Goal: Task Accomplishment & Management: Use online tool/utility

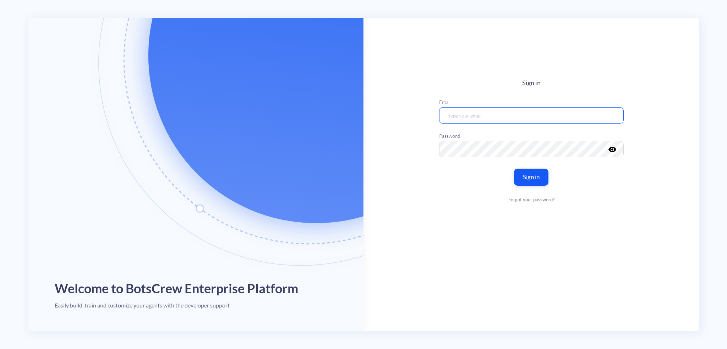
click at [465, 114] on input "email" at bounding box center [531, 115] width 185 height 16
click at [491, 225] on main "Sign in Email Password visibility Sign in Forgot your password?" at bounding box center [532, 175] width 336 height 314
click at [469, 113] on input "email" at bounding box center [531, 115] width 185 height 16
click at [468, 122] on input "email" at bounding box center [531, 115] width 185 height 16
type input "[EMAIL_ADDRESS][DOMAIN_NAME]"
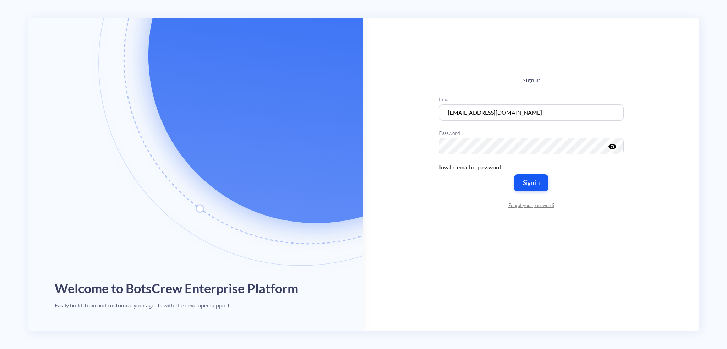
click at [140, 299] on article "Welcome to BotsCrew Enterprise Platform Easily build, train and customize your …" at bounding box center [195, 175] width 327 height 314
click at [99, 302] on h4 "Easily build, train and customize your agents with the developer support" at bounding box center [142, 305] width 175 height 7
click at [119, 306] on h4 "Easily build, train and customize your agents with the developer support" at bounding box center [142, 305] width 175 height 7
click at [472, 103] on div "Email valeriia.pryadko@botscrew.com" at bounding box center [531, 112] width 185 height 34
click at [542, 72] on main "Sign in Email valeriia.pryadko@botscrew.com Password visibility Invalid email o…" at bounding box center [532, 175] width 336 height 314
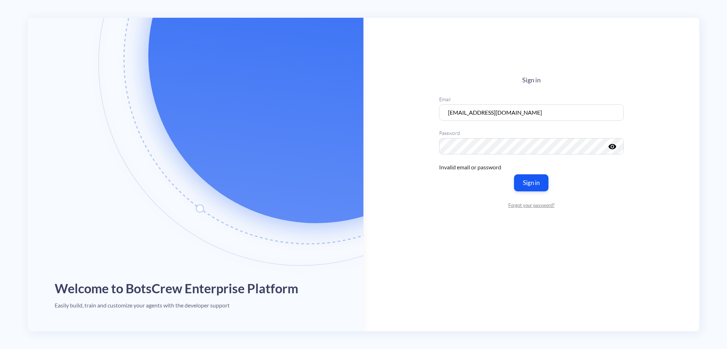
click at [574, 130] on label "Password" at bounding box center [531, 132] width 185 height 7
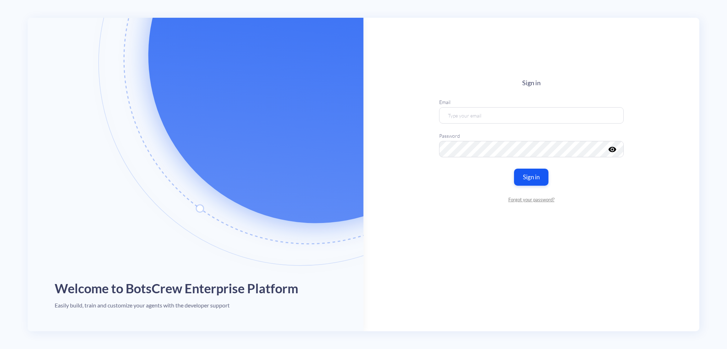
click at [148, 291] on h1 "Welcome to BotsCrew Enterprise Platform" at bounding box center [177, 288] width 244 height 15
drag, startPoint x: 465, startPoint y: 93, endPoint x: 530, endPoint y: 35, distance: 87.3
click at [465, 93] on div "Sign in Email Password visibility Sign in Forgot your password?" at bounding box center [531, 141] width 185 height 124
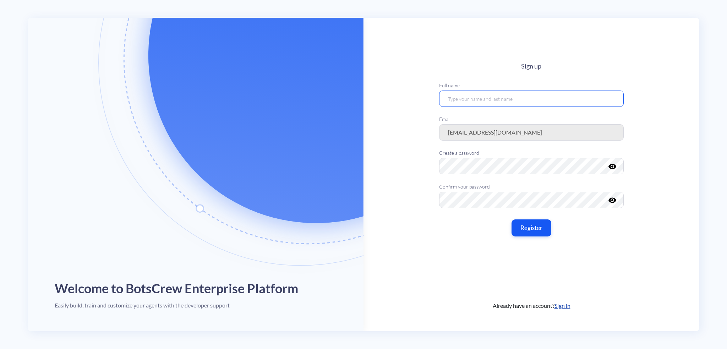
click at [483, 99] on input "text" at bounding box center [531, 98] width 185 height 16
type input "[PERSON_NAME]"
click at [525, 222] on button "Register" at bounding box center [532, 227] width 40 height 17
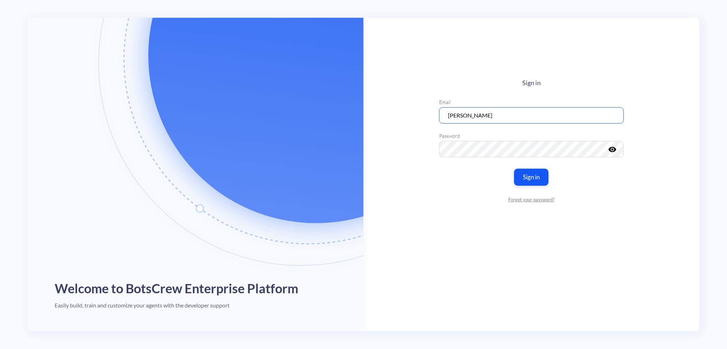
click at [517, 120] on input "[PERSON_NAME]" at bounding box center [531, 115] width 185 height 16
drag, startPoint x: 406, startPoint y: 123, endPoint x: 410, endPoint y: 123, distance: 4.3
click at [406, 123] on main "Sign in Email [PERSON_NAME] Password visibility Sign in Forgot your password?" at bounding box center [532, 175] width 336 height 314
drag, startPoint x: 488, startPoint y: 118, endPoint x: 423, endPoint y: 121, distance: 64.7
click at [423, 121] on main "Sign in Email [PERSON_NAME] Password visibility Sign in Forgot your password?" at bounding box center [532, 175] width 336 height 314
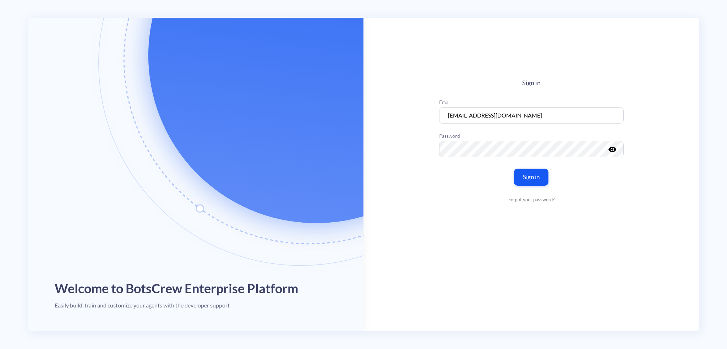
click at [616, 148] on icon "visibility" at bounding box center [612, 149] width 9 height 9
click at [533, 174] on button "Sign in" at bounding box center [532, 176] width 34 height 17
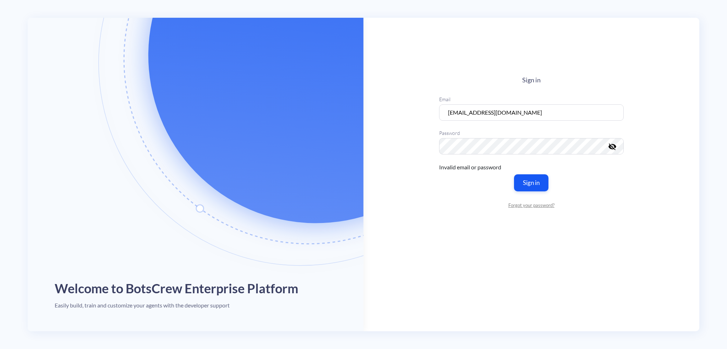
click at [441, 163] on div "Invalid email or password" at bounding box center [531, 167] width 185 height 9
click at [474, 136] on label "Password" at bounding box center [531, 132] width 185 height 7
click at [514, 119] on input "valeriia.pryadko@gmail.com" at bounding box center [531, 112] width 185 height 16
click at [566, 110] on input "valeriia.pryadko@gmail.com" at bounding box center [531, 112] width 185 height 16
drag, startPoint x: 494, startPoint y: 113, endPoint x: 570, endPoint y: 113, distance: 76.0
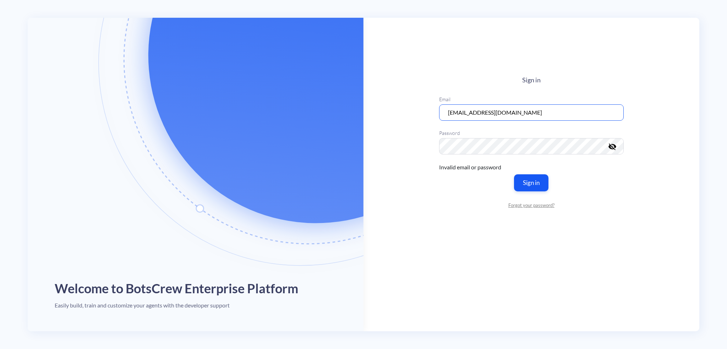
click at [570, 113] on input "valeriia.pryadko@gmail.com" at bounding box center [531, 112] width 185 height 16
click at [533, 174] on button "Sign in" at bounding box center [532, 182] width 34 height 17
click at [529, 181] on button "Sign in" at bounding box center [532, 182] width 34 height 17
drag, startPoint x: 609, startPoint y: 183, endPoint x: 597, endPoint y: 179, distance: 13.4
click at [609, 183] on div "Sign in Email valeriia.pryadko@botscrew.com Password visibility_off Invalid ema…" at bounding box center [531, 142] width 185 height 132
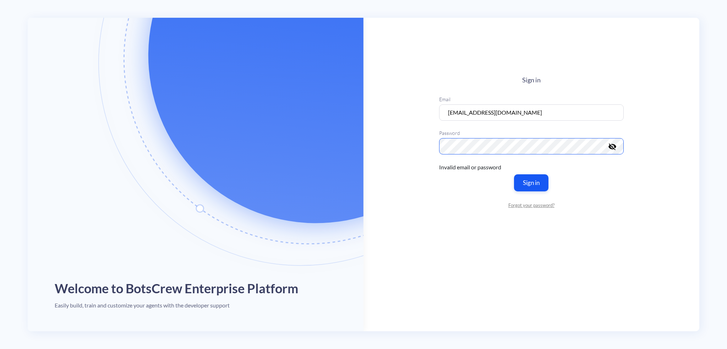
click at [433, 140] on main "Sign in Email valeriia.pryadko@botscrew.com Password visibility_off Invalid ema…" at bounding box center [532, 175] width 336 height 314
click at [582, 168] on div "Invalid email or password" at bounding box center [531, 167] width 185 height 9
click at [475, 112] on input "valeriia.pryadko@botscrew.com" at bounding box center [531, 112] width 185 height 16
type input "valeriia.priadko@botscrew.com"
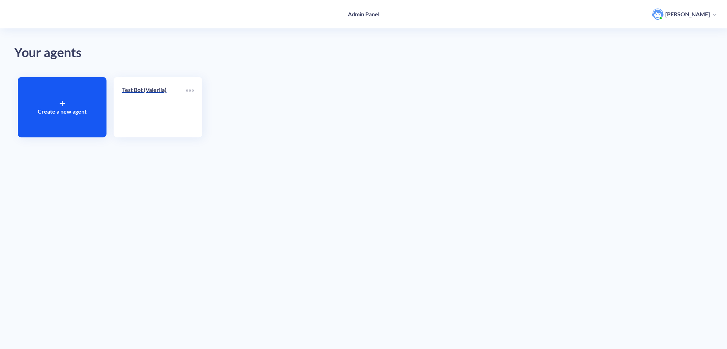
click at [140, 83] on div "Test Bot (Valeriia)" at bounding box center [158, 107] width 89 height 60
click at [141, 95] on div "Test Bot (Valeriia)" at bounding box center [154, 93] width 64 height 14
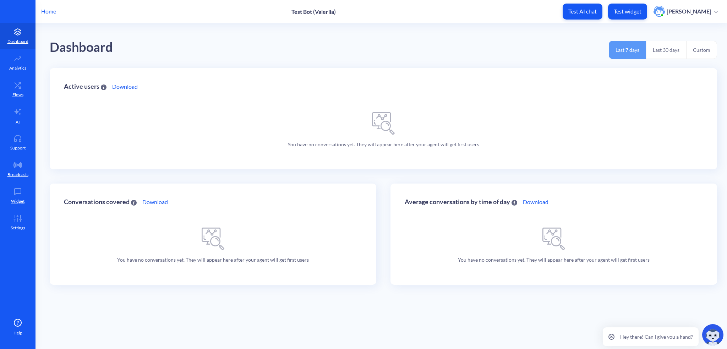
click at [19, 96] on p "Flows" at bounding box center [17, 95] width 11 height 6
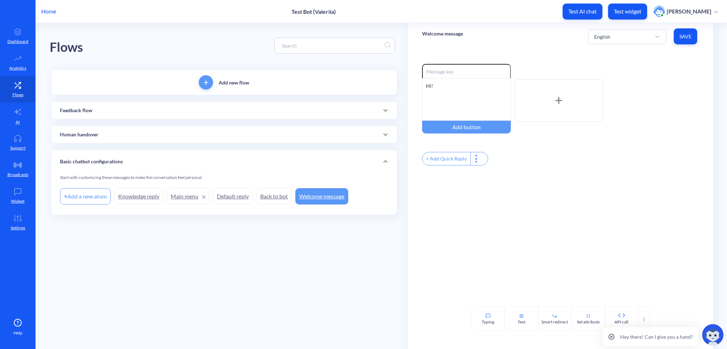
click at [87, 197] on div "Add a new atom" at bounding box center [85, 196] width 51 height 16
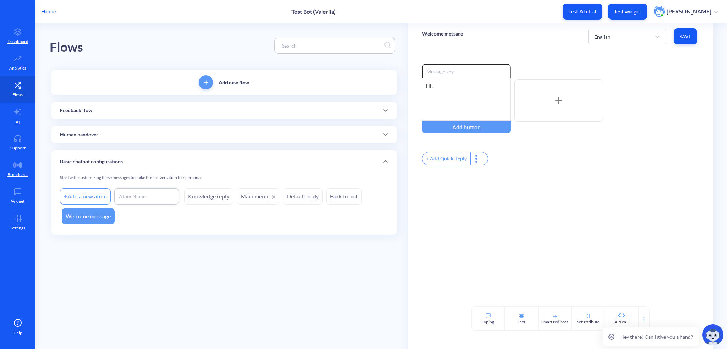
click at [151, 195] on input at bounding box center [146, 196] width 57 height 7
type input "H"
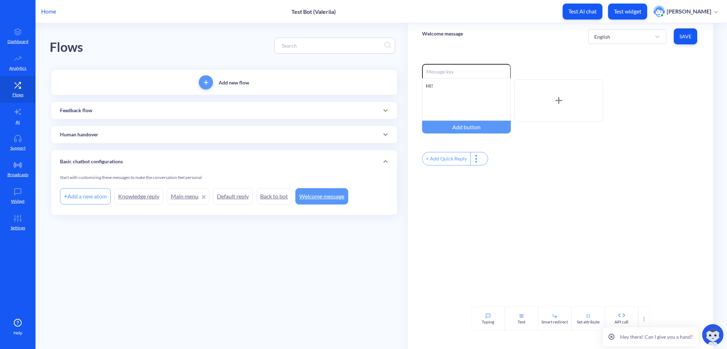
click at [96, 185] on div "Start with customizing these messages to make the conversation feel personal" at bounding box center [224, 180] width 328 height 12
click at [91, 194] on div "Add a new atom" at bounding box center [85, 196] width 51 height 16
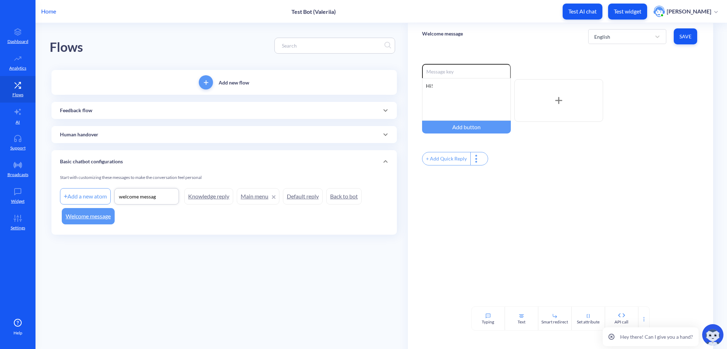
type input "welcome message"
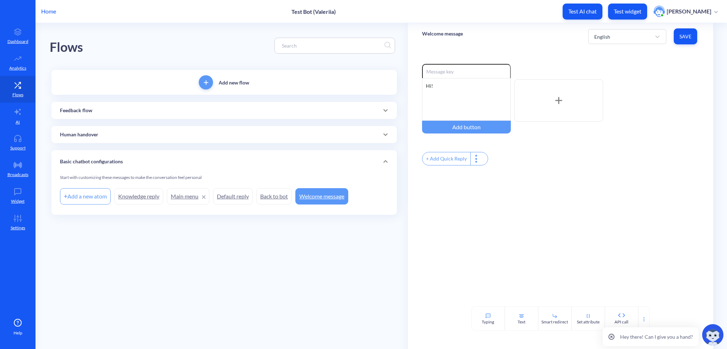
click at [200, 196] on div "Add a new atom Knowledge reply Main menu Default reply Back to bot Welcome mess…" at bounding box center [224, 196] width 328 height 20
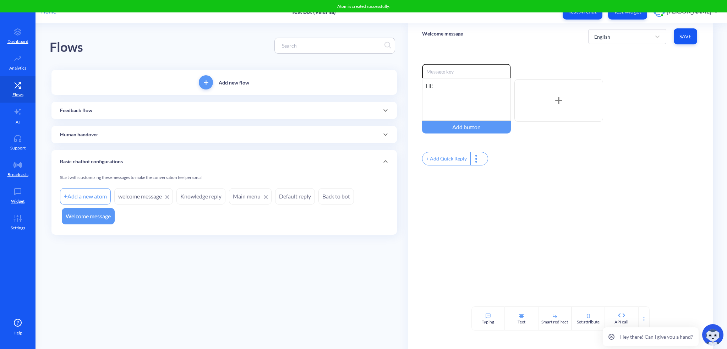
click at [449, 85] on div "Hi!" at bounding box center [466, 99] width 89 height 43
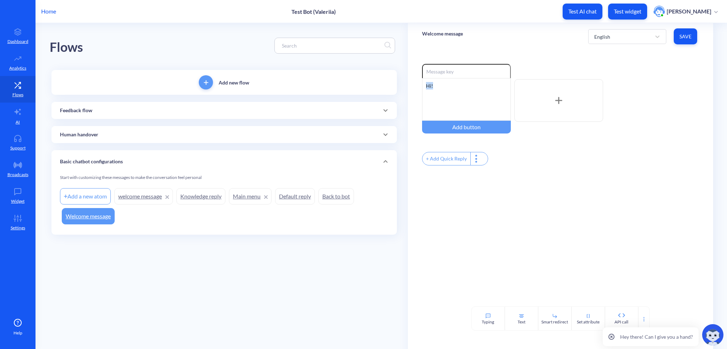
drag, startPoint x: 433, startPoint y: 86, endPoint x: 416, endPoint y: 88, distance: 17.2
click at [416, 88] on div "Enable reactions Hi! Add button + Add Quick Reply" at bounding box center [560, 178] width 305 height 257
click at [460, 92] on div "Hi!" at bounding box center [466, 99] width 89 height 43
click at [548, 103] on div at bounding box center [559, 100] width 89 height 43
click at [464, 131] on div "Add button" at bounding box center [466, 127] width 89 height 13
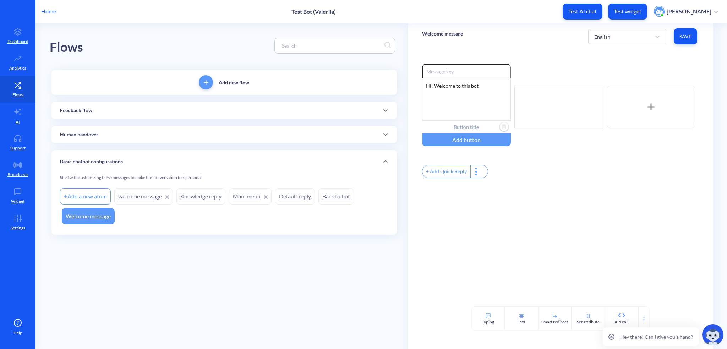
click at [469, 129] on input "text" at bounding box center [466, 127] width 89 height 13
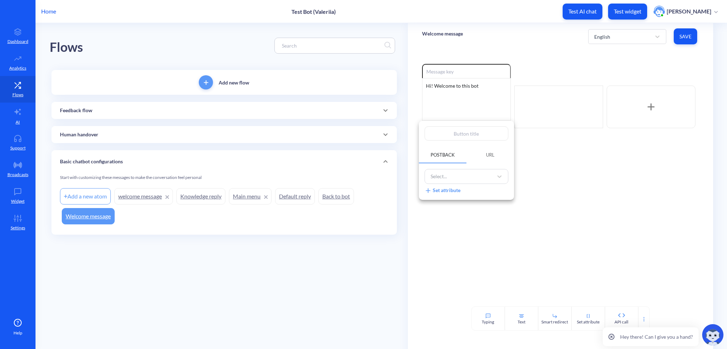
click at [453, 171] on div "Select..." at bounding box center [460, 177] width 66 height 12
click at [447, 195] on div "Welcome message" at bounding box center [467, 194] width 84 height 13
click at [554, 183] on div at bounding box center [363, 174] width 727 height 349
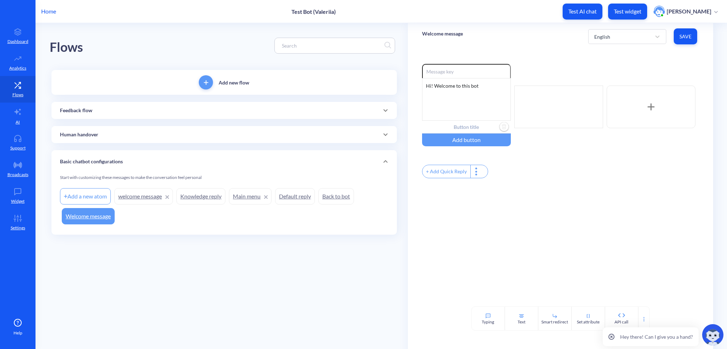
click at [478, 124] on input "text" at bounding box center [466, 127] width 89 height 13
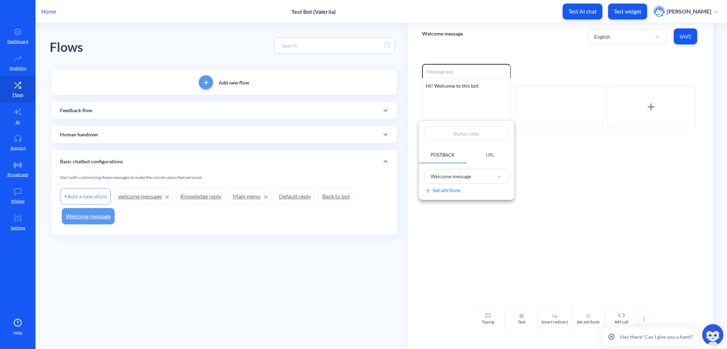
click at [469, 128] on input "text" at bounding box center [467, 133] width 84 height 14
type input "S"
type input "St"
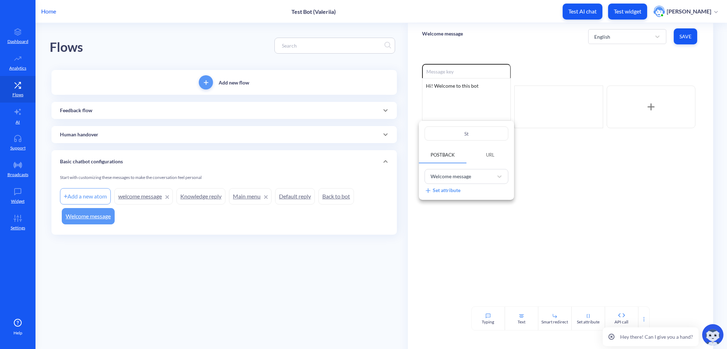
type input "Sta"
type input "Star"
type input "Start"
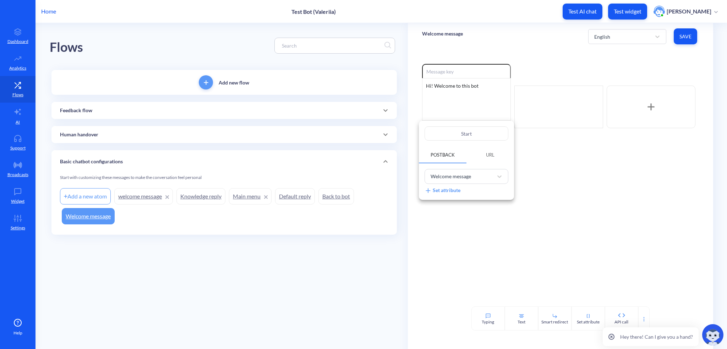
type input "Start"
click at [528, 223] on div at bounding box center [363, 174] width 727 height 349
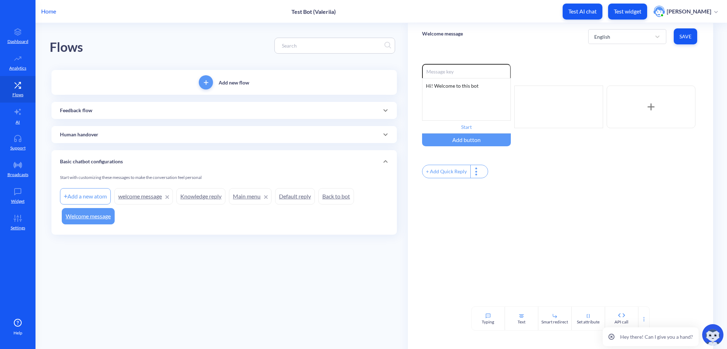
click at [464, 140] on div "Add button" at bounding box center [466, 140] width 89 height 13
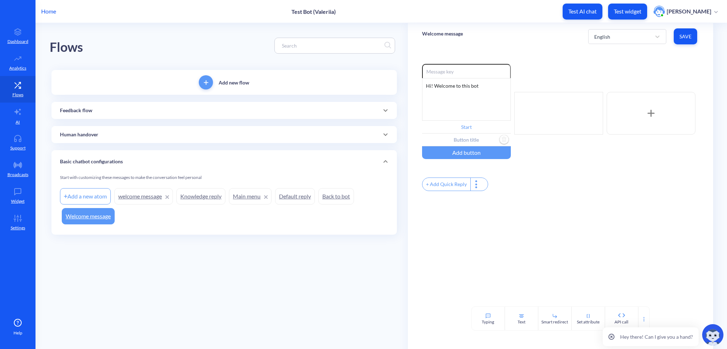
click at [474, 140] on input "text" at bounding box center [466, 140] width 89 height 13
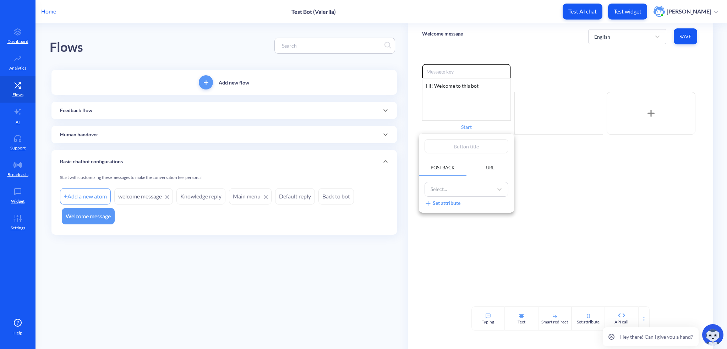
click at [475, 146] on input "text" at bounding box center [467, 146] width 84 height 14
type input "F"
type input "Fi"
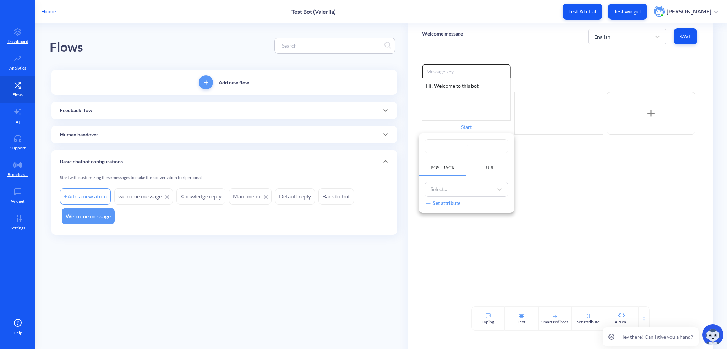
type input "Fin"
type input "Fini"
type input "Finis"
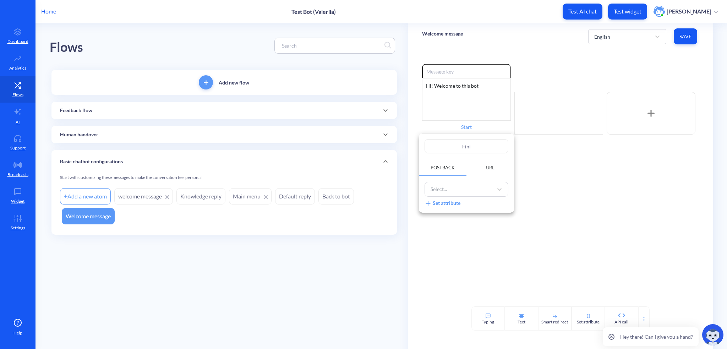
type input "Finis"
type input "Finish"
click at [519, 183] on div at bounding box center [363, 174] width 727 height 349
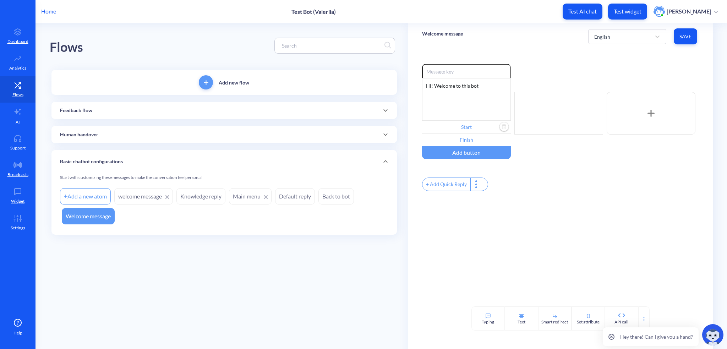
click at [469, 123] on input "Start" at bounding box center [466, 127] width 89 height 13
click at [466, 175] on div "Welcome message" at bounding box center [451, 176] width 40 height 7
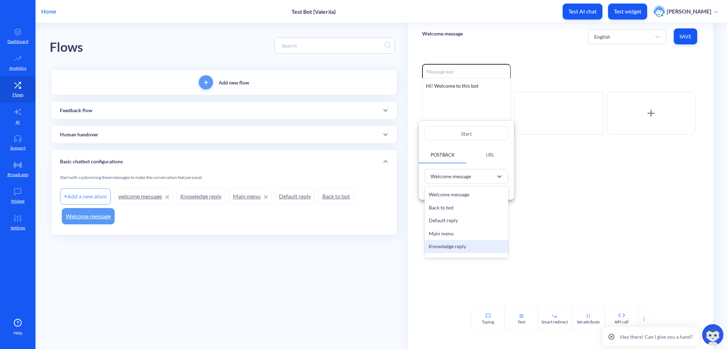
click at [448, 245] on div "Knowledge reply" at bounding box center [467, 246] width 84 height 13
click at [557, 209] on div at bounding box center [363, 174] width 727 height 349
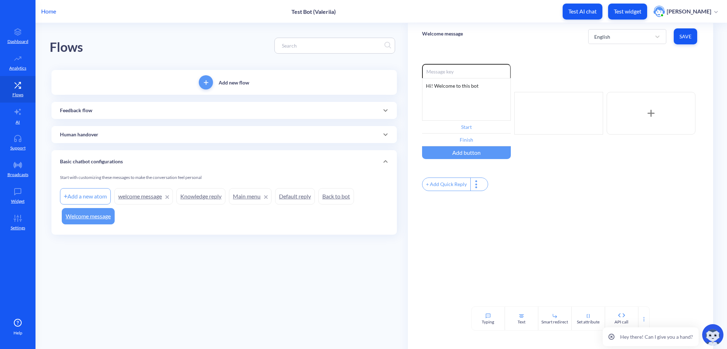
click at [457, 187] on div "+ Add Quick Reply" at bounding box center [447, 184] width 48 height 13
click at [456, 183] on input "text" at bounding box center [458, 184] width 73 height 13
type input "i"
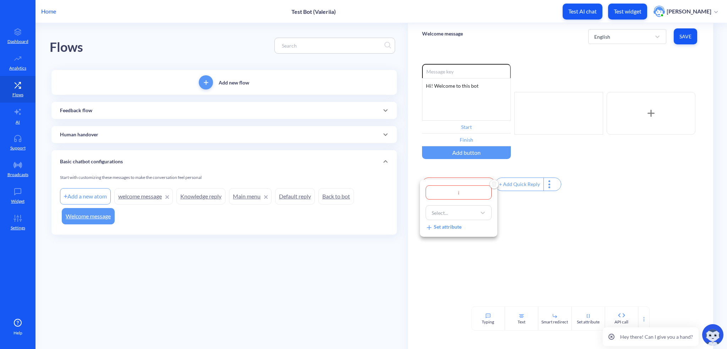
type input "i"
type input "i d"
type input "i do"
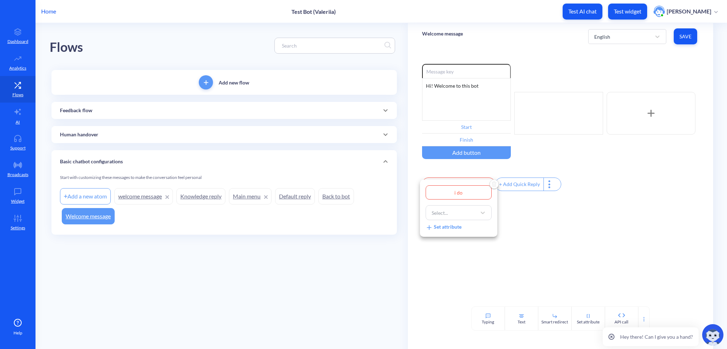
type input "i don"
type input "i don'"
type input "i don't"
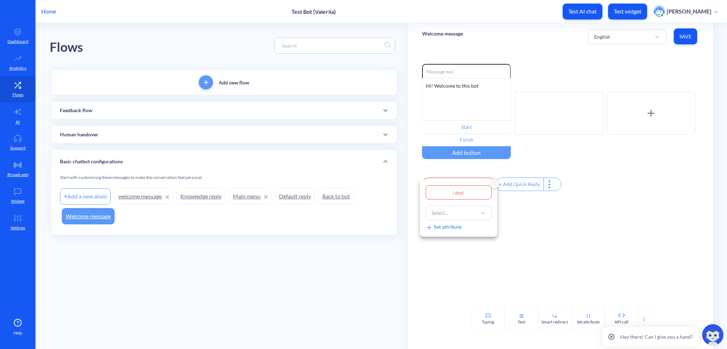
type input "i don't"
type input "i don't u"
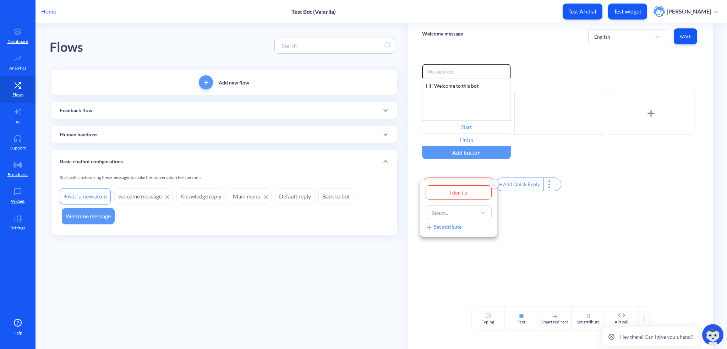
type input "i don't un"
type input "i don't und"
type input "i don't unde"
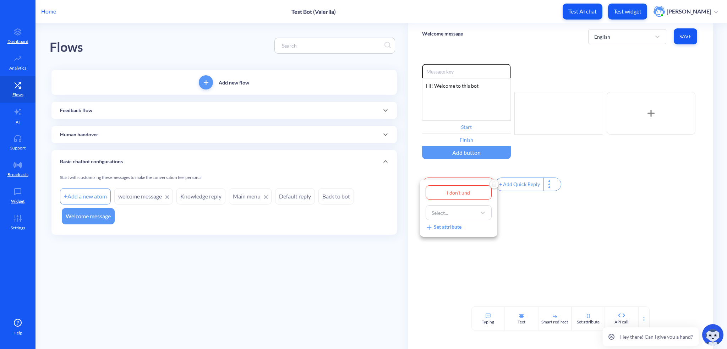
type input "i don't unde"
type input "i don't under"
type input "i don't unders"
type input "i don't underst"
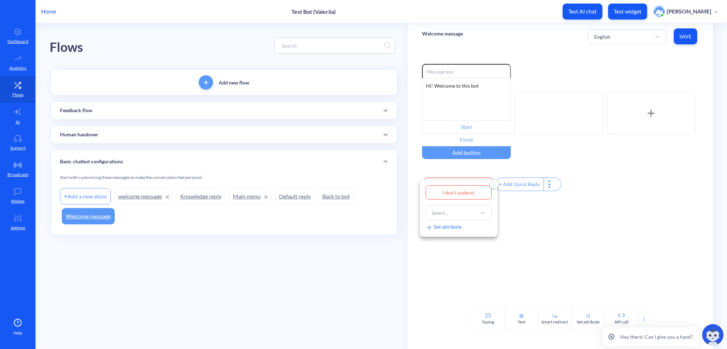
type input "i don't understa"
type input "i don't understan"
type input "i don't understand"
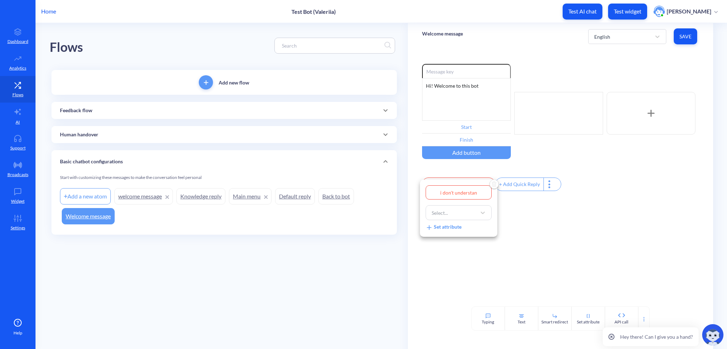
type input "i don't understand"
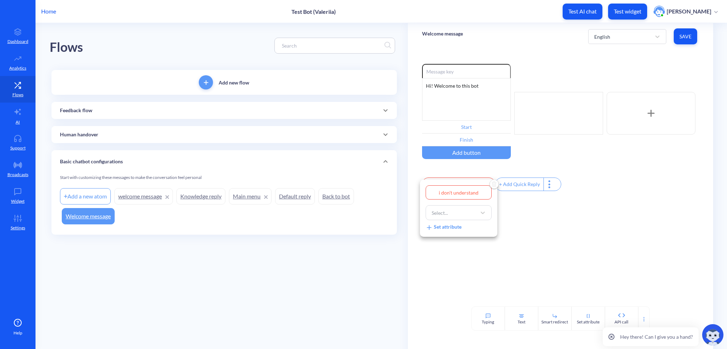
type input "i don't understan"
type input "i don't understa"
type input "i don't underst"
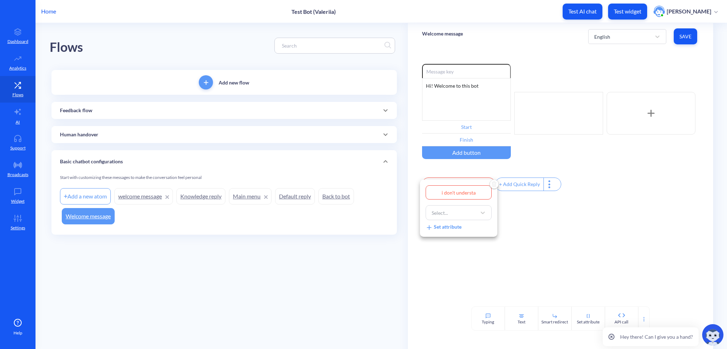
type input "i don't underst"
type input "i don't unders"
type input "i don't under"
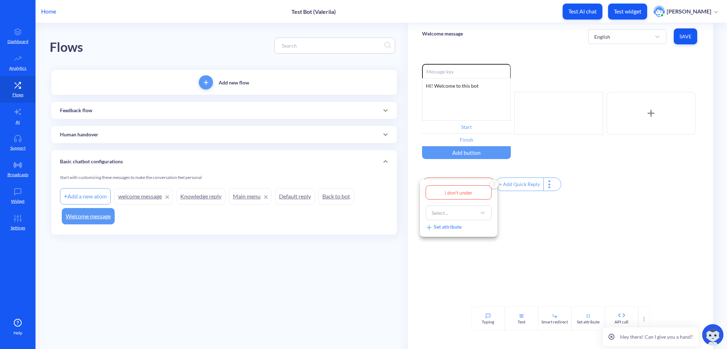
type input "i don't unde"
type input "i don't und"
type input "i don't un"
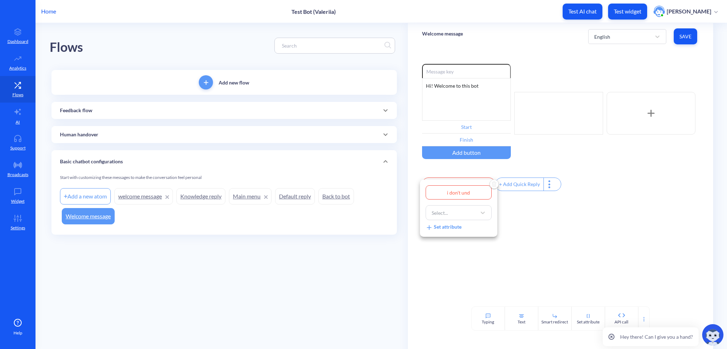
type input "i don't un"
type input "i don't u"
type input "i don't"
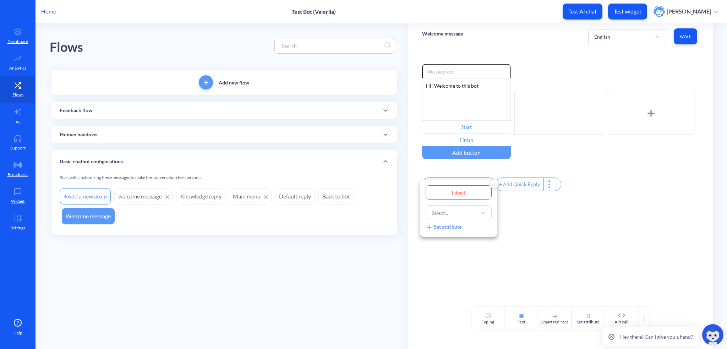
type input "i don't"
type input "i don'"
type input "i don"
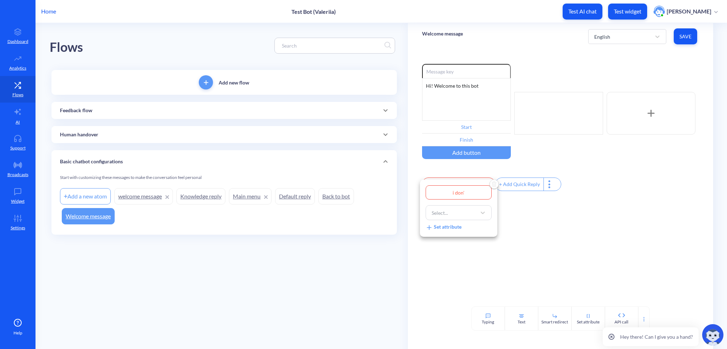
type input "i don"
type input "i do"
type input "i d"
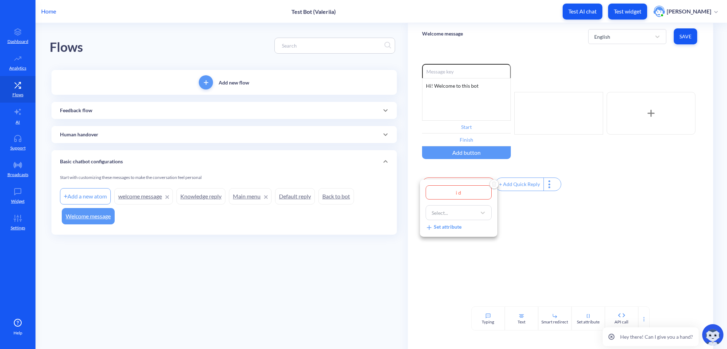
type input "i"
type input "i c"
type input "i ca"
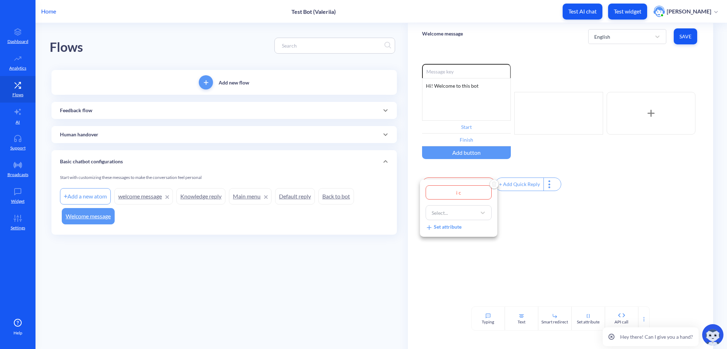
type input "i ca"
type input "i can"
type input "i cant"
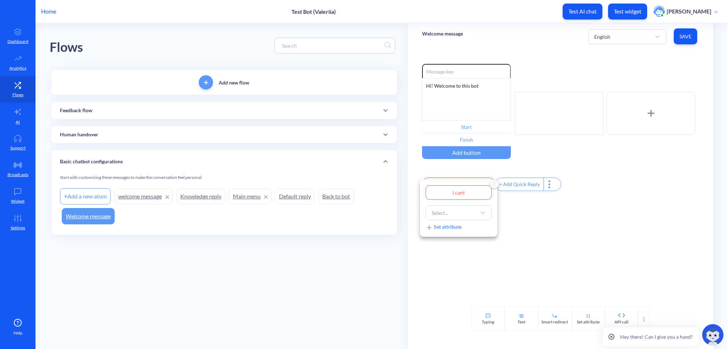
type input "i cant"
type input "i cant a"
type input "i cant an"
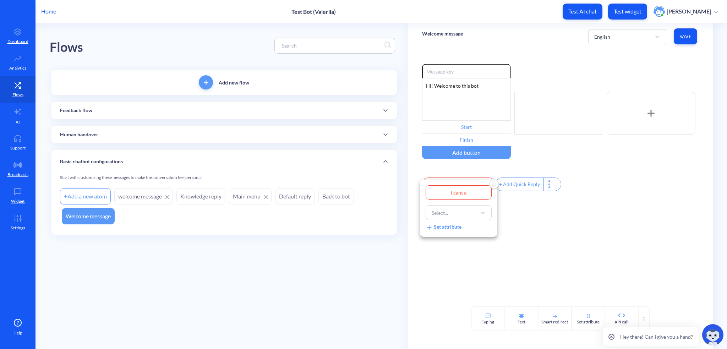
type input "i cant an"
type input "i cant ans"
type input "i cant answ"
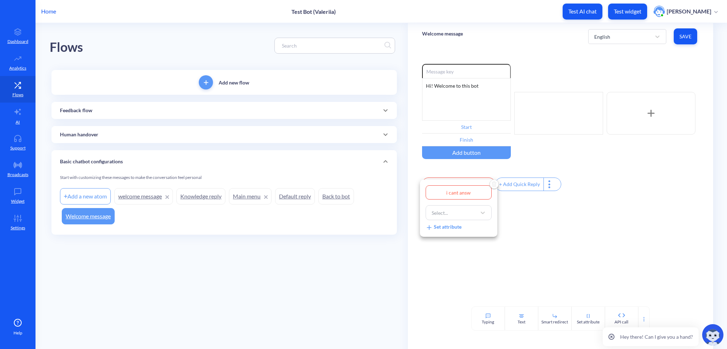
type input "i cant answe"
type input "i cant answer"
type input "i cant answery"
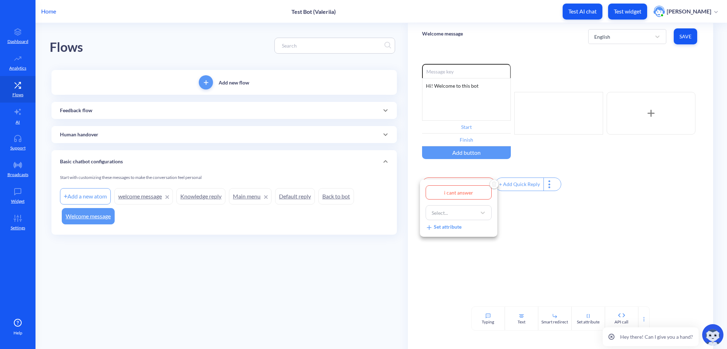
type input "i cant answery"
type input "i cant answer"
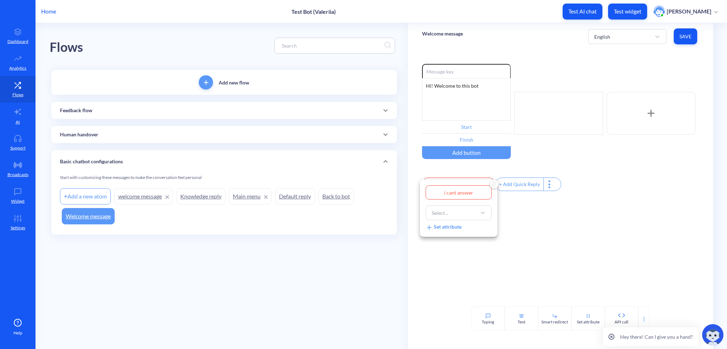
type input "i cant answer y"
type input "i cant answer yo"
type input "i cant answer you"
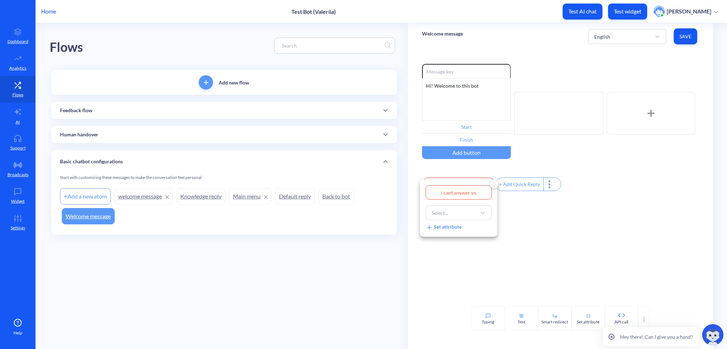
type input "i cant answer you"
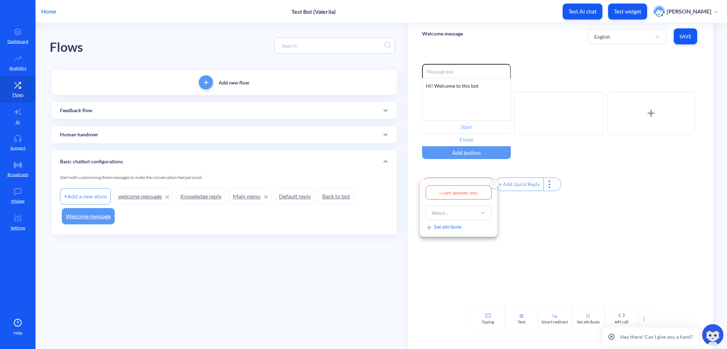
type input "i cant answer your"
type input "i cant answer your q"
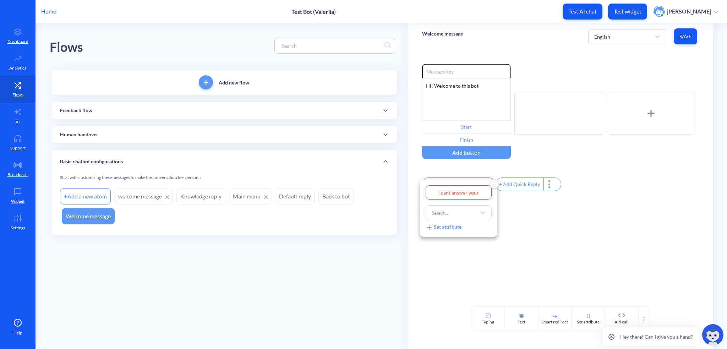
type input "i cant answer your q"
type input "i cant answer your qu"
type input "i cant answer your que"
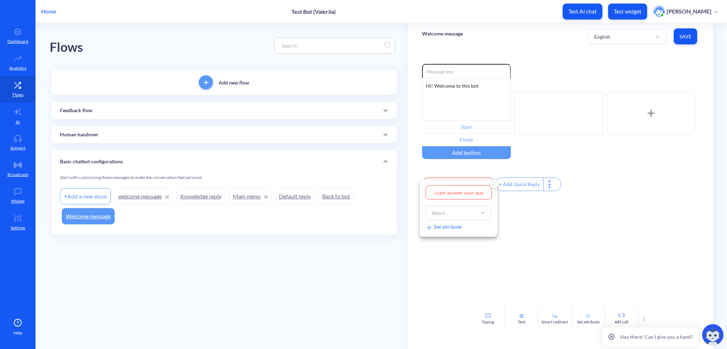
type input "i cant answer your ques"
type input "i cant answer your quest"
type input "i cant answer your questi"
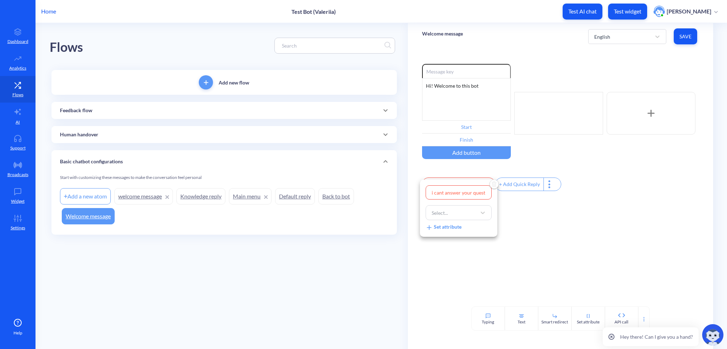
type input "i cant answer your questi"
type input "i cant answer your questio"
type input "i cant answer your question"
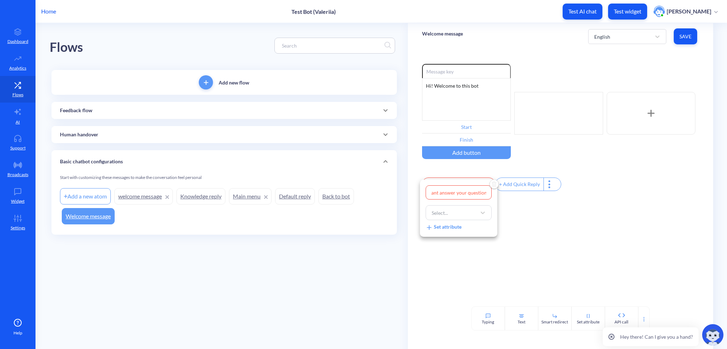
type input "i cant answer your question"
click at [562, 225] on div at bounding box center [363, 174] width 727 height 349
click at [528, 184] on div "+ Add Quick Reply" at bounding box center [520, 184] width 48 height 13
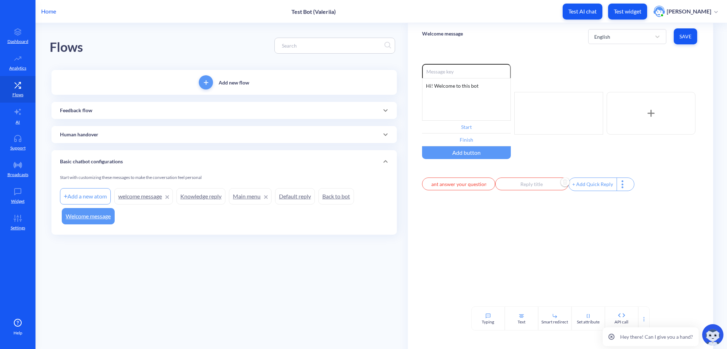
scroll to position [0, 0]
click at [543, 189] on input "text" at bounding box center [531, 184] width 73 height 13
type input "c"
type input "co"
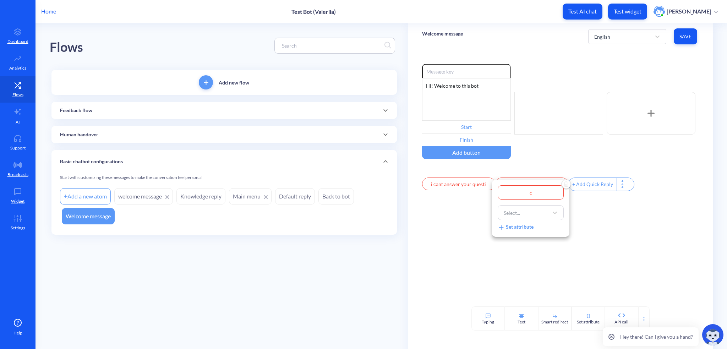
type input "co"
type input "cou"
type input "coul"
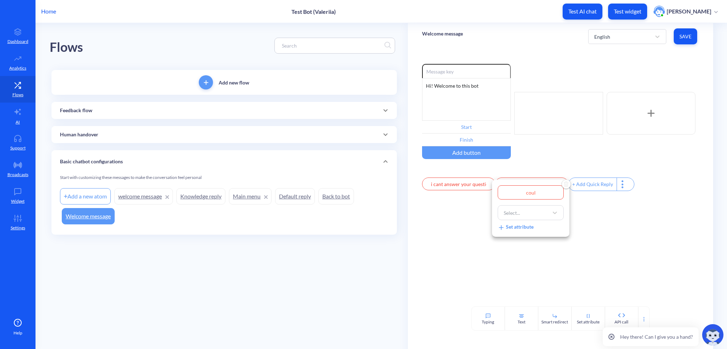
type input "could"
click at [448, 189] on div at bounding box center [363, 174] width 727 height 349
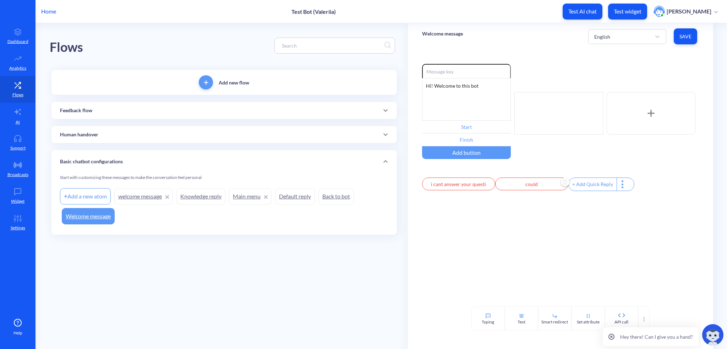
click at [442, 184] on input "i cant answer your question" at bounding box center [458, 184] width 73 height 13
click at [442, 184] on div "i cant answer your question Select... Set attribute" at bounding box center [458, 208] width 77 height 57
click at [448, 197] on input "i cant answer your question" at bounding box center [459, 192] width 66 height 14
drag, startPoint x: 459, startPoint y: 194, endPoint x: 533, endPoint y: 193, distance: 73.9
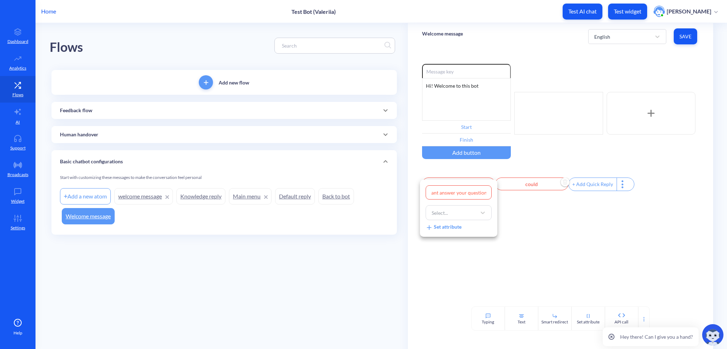
click at [533, 193] on div "i cant answer your question Select... Set attribute" at bounding box center [363, 174] width 727 height 349
type input "i cant answer"
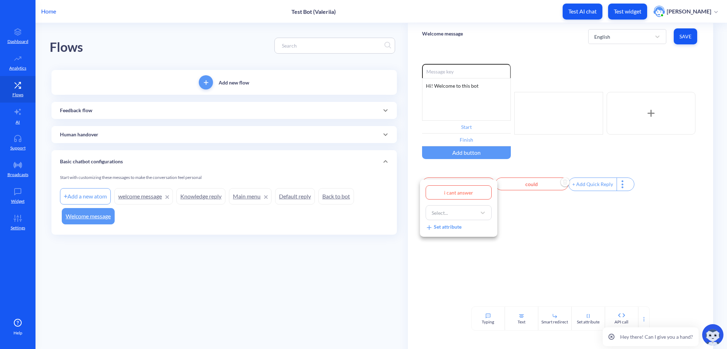
type input "i cant answer"
type input "i cant answer t"
type input "i cant answer th"
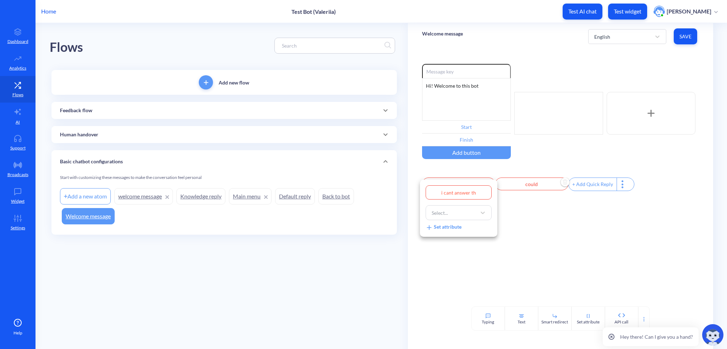
type input "i cant answer thi"
type input "i cant answer this"
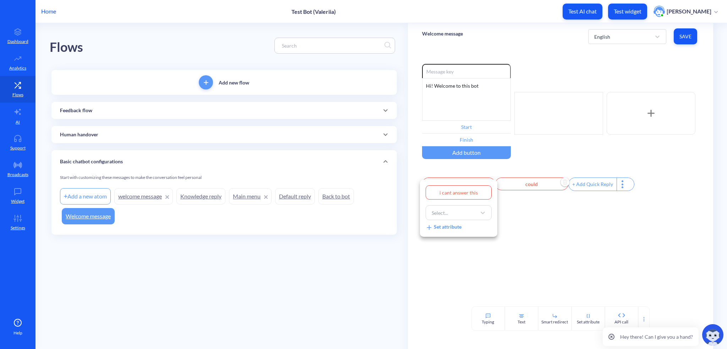
type input "i cant answer this"
type input "i cant answer thi"
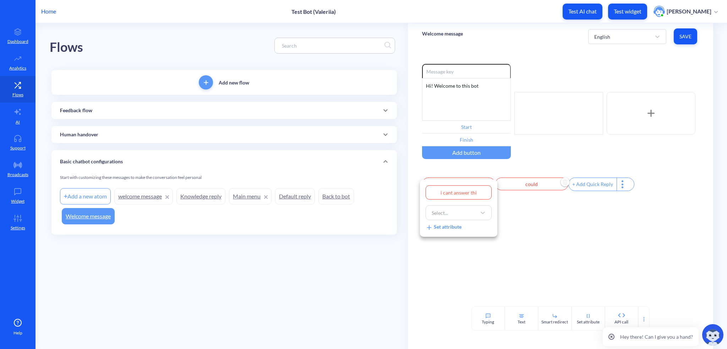
type input "i cant answer th"
type input "i cant answer t"
type input "i cant answer"
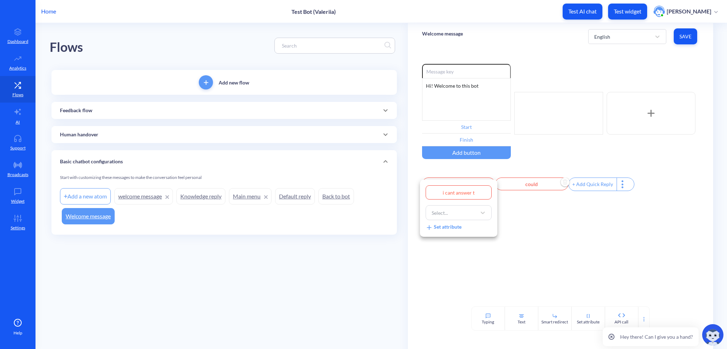
type input "i cant answer"
type input "i cant answer y"
type input "i cant answer yo"
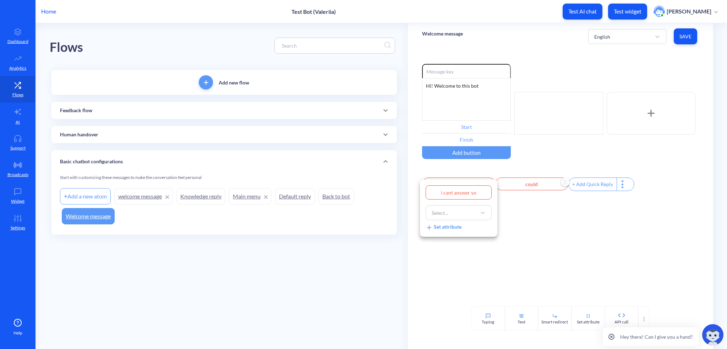
type input "i cant answer you"
type input "i cant answer your"
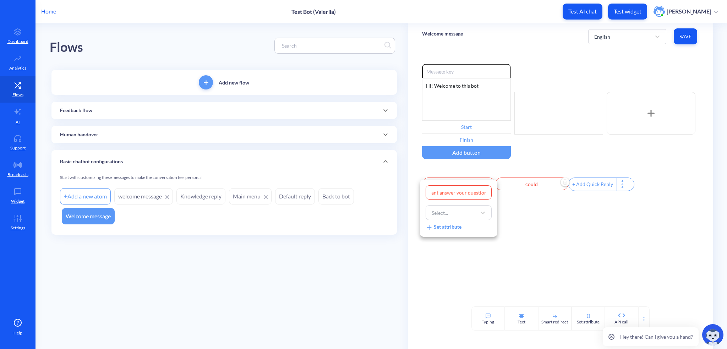
click at [534, 183] on div at bounding box center [363, 174] width 727 height 349
click at [537, 184] on input "could" at bounding box center [531, 184] width 73 height 13
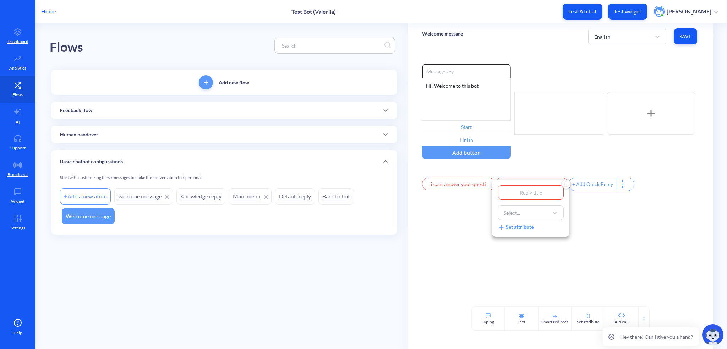
click at [572, 135] on div at bounding box center [363, 174] width 727 height 349
click at [554, 110] on div at bounding box center [559, 113] width 89 height 43
click at [535, 96] on div at bounding box center [559, 113] width 89 height 43
click at [453, 70] on input at bounding box center [466, 71] width 89 height 14
click at [489, 87] on div "Hi! Welcome to this bot" at bounding box center [466, 99] width 89 height 43
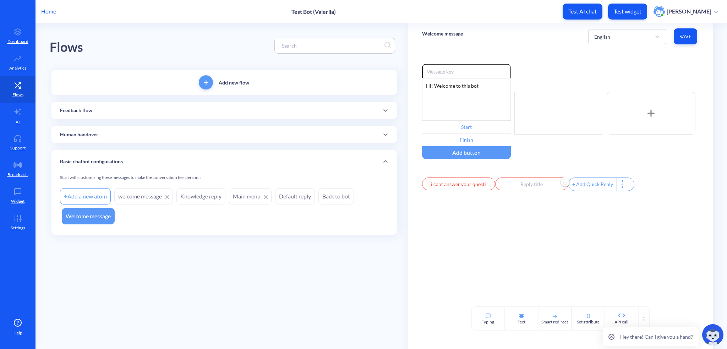
click at [476, 74] on input at bounding box center [466, 71] width 89 height 14
click at [543, 134] on div at bounding box center [559, 113] width 89 height 43
click at [516, 167] on div "Enable reactions Hi! Welcome to this bot Start Finish Add button i cant answer …" at bounding box center [560, 128] width 277 height 129
click at [450, 193] on div "i cant answer your question" at bounding box center [458, 185] width 73 height 15
click at [462, 188] on input "i cant answer your question" at bounding box center [458, 184] width 73 height 13
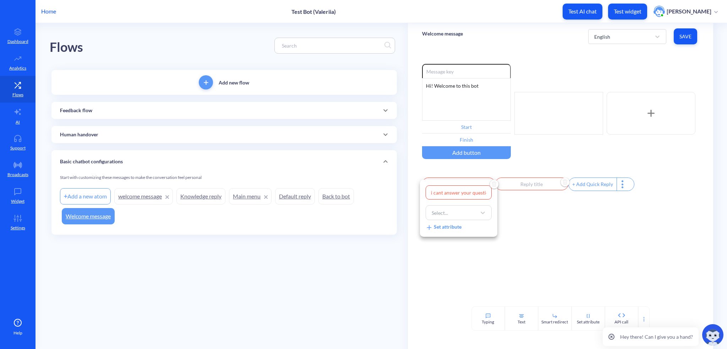
click at [462, 188] on input "i cant answer your question" at bounding box center [459, 192] width 66 height 14
click at [537, 193] on div at bounding box center [363, 174] width 727 height 349
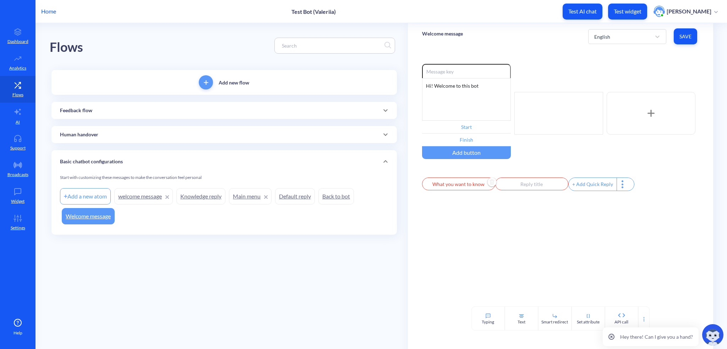
click at [561, 211] on div "Enable reactions Hi! Welcome to this bot Start Finish Add button What you want …" at bounding box center [560, 178] width 305 height 257
click at [560, 183] on img "Delete" at bounding box center [565, 182] width 11 height 11
click at [523, 109] on div at bounding box center [559, 113] width 89 height 43
click at [344, 196] on link "Back to bot" at bounding box center [337, 196] width 36 height 16
click at [97, 218] on link "Welcome message" at bounding box center [88, 216] width 53 height 16
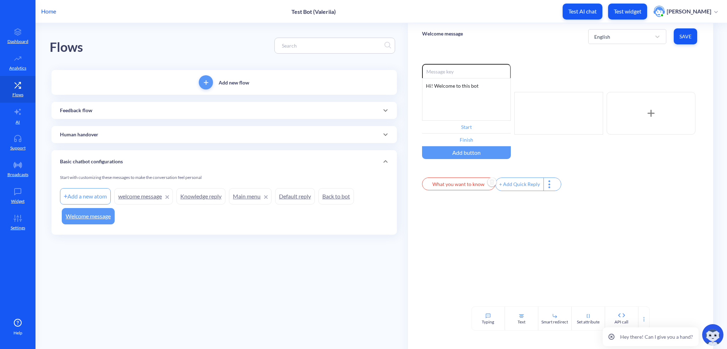
click at [487, 91] on div "Hi! Welcome to this bot" at bounding box center [466, 99] width 89 height 43
click at [19, 116] on icon at bounding box center [17, 112] width 9 height 9
click at [574, 108] on div at bounding box center [559, 113] width 89 height 43
click at [544, 186] on div at bounding box center [550, 184] width 12 height 13
click at [634, 222] on div at bounding box center [363, 174] width 727 height 349
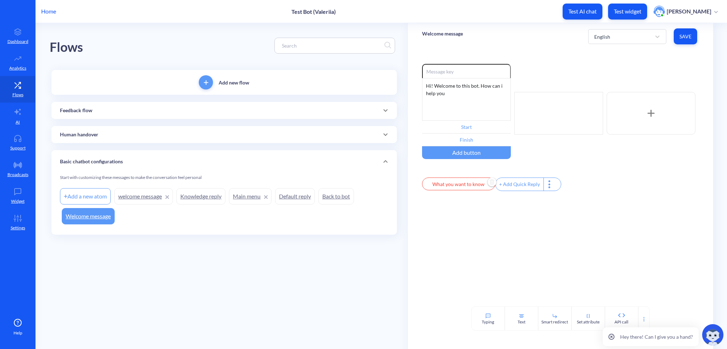
click at [643, 320] on icon at bounding box center [643, 319] width 1 height 1
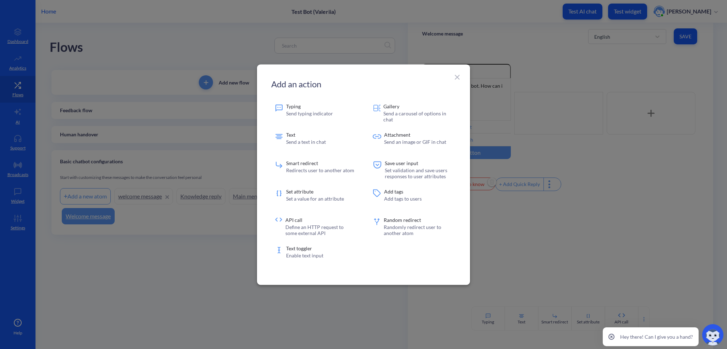
click at [459, 76] on icon at bounding box center [457, 77] width 9 height 9
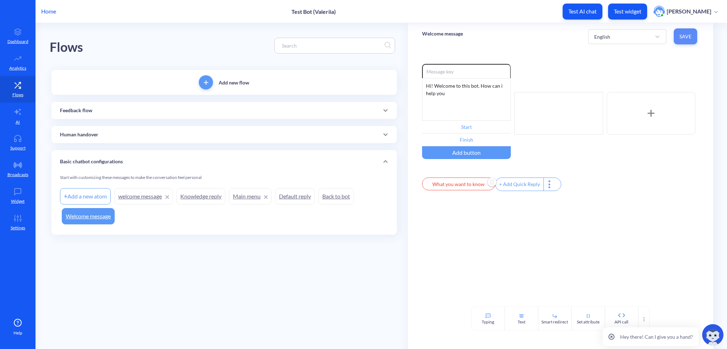
click at [690, 32] on button "Save" at bounding box center [685, 36] width 23 height 16
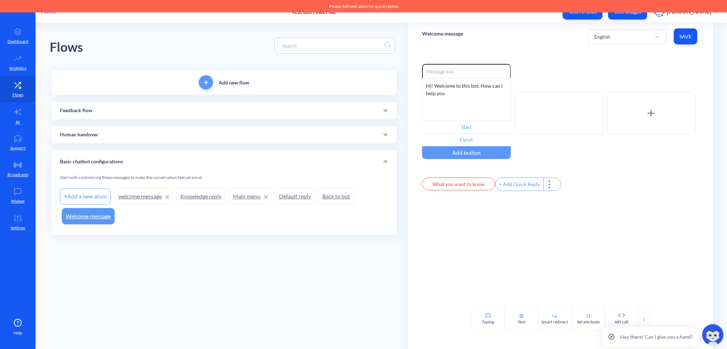
click at [577, 110] on div at bounding box center [559, 113] width 89 height 43
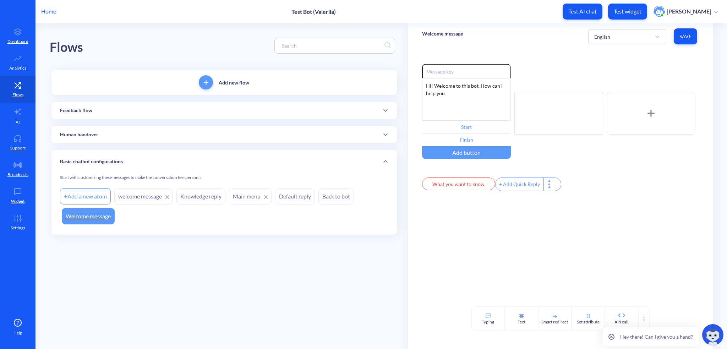
click at [507, 189] on div "+ Add Quick Reply" at bounding box center [520, 184] width 48 height 13
click at [531, 189] on input "text" at bounding box center [531, 184] width 73 height 13
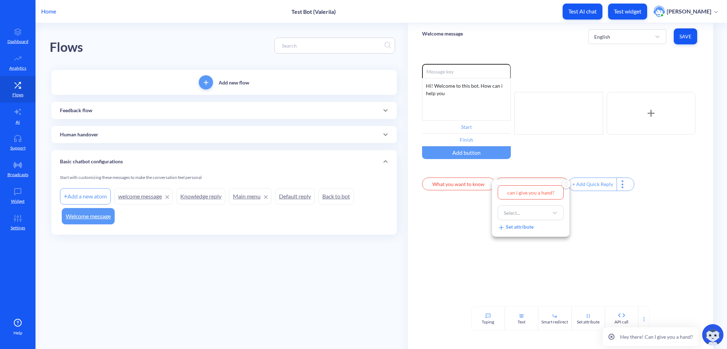
click at [595, 235] on div at bounding box center [363, 174] width 727 height 349
click at [686, 36] on span "Save" at bounding box center [686, 36] width 12 height 7
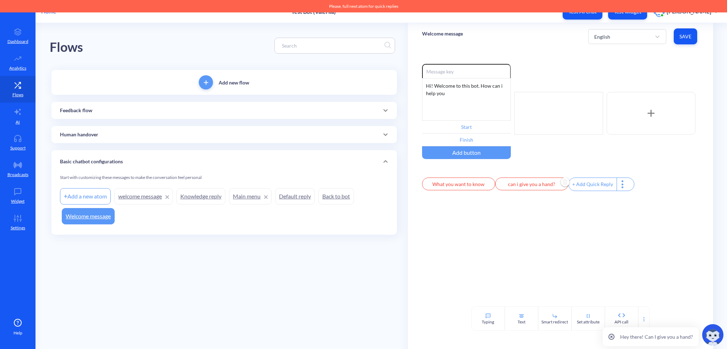
click at [603, 191] on div "+ Add Quick Reply" at bounding box center [593, 184] width 48 height 13
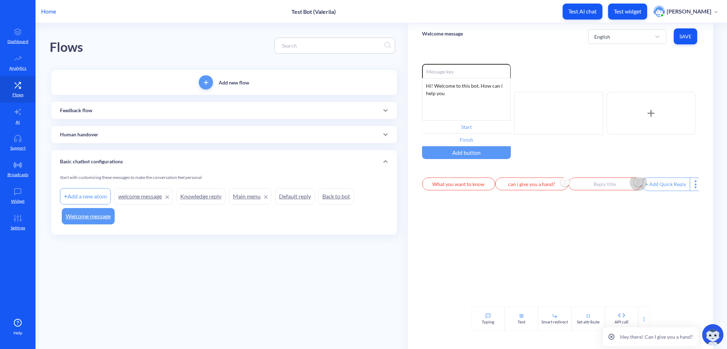
click at [635, 184] on img "Delete" at bounding box center [638, 182] width 11 height 11
click at [513, 237] on div "Enable reactions Hi! Welcome to this bot. How can i help you Start Finish Add b…" at bounding box center [560, 178] width 305 height 257
click at [546, 185] on input "can i give you a hand?" at bounding box center [531, 184] width 73 height 13
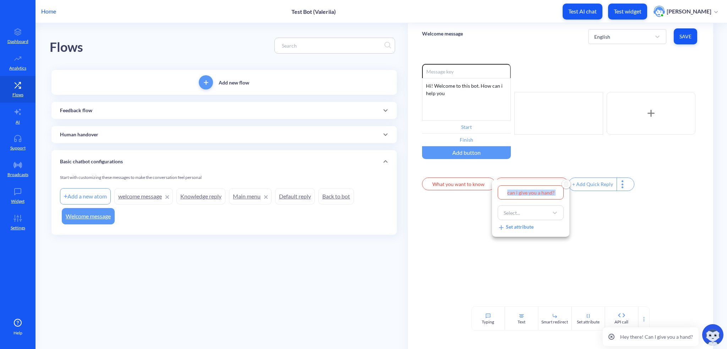
click at [546, 185] on div "can i give you a hand? Select... Set attribute" at bounding box center [530, 208] width 77 height 57
click at [531, 219] on div "Select..." at bounding box center [531, 212] width 66 height 15
click at [531, 231] on div "Welcome message" at bounding box center [531, 230] width 66 height 13
click at [477, 189] on div at bounding box center [363, 174] width 727 height 349
click at [477, 184] on input "What you want to know" at bounding box center [458, 184] width 73 height 13
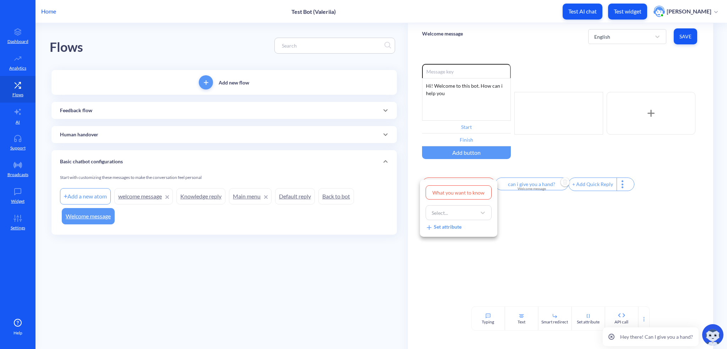
click at [470, 214] on div "Select..." at bounding box center [452, 212] width 48 height 13
click at [454, 254] on div "Default reply" at bounding box center [459, 257] width 66 height 13
click at [540, 244] on div at bounding box center [363, 174] width 727 height 349
click at [622, 185] on icon at bounding box center [623, 185] width 2 height 2
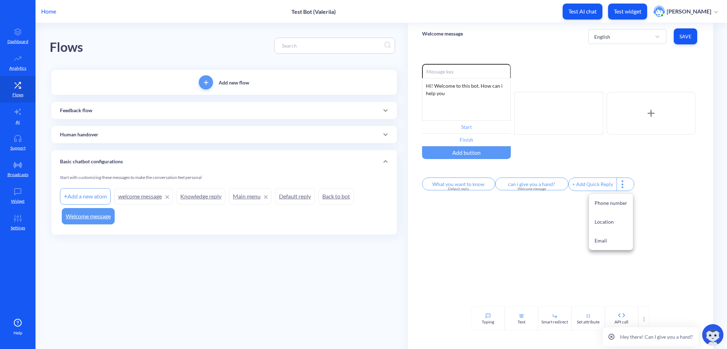
click at [659, 169] on div at bounding box center [363, 174] width 727 height 349
click at [687, 42] on button "Save" at bounding box center [685, 36] width 23 height 16
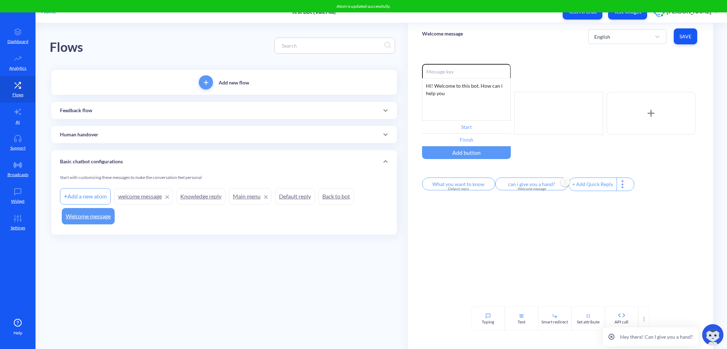
click at [532, 186] on input "can i give you a hand?" at bounding box center [531, 184] width 73 height 13
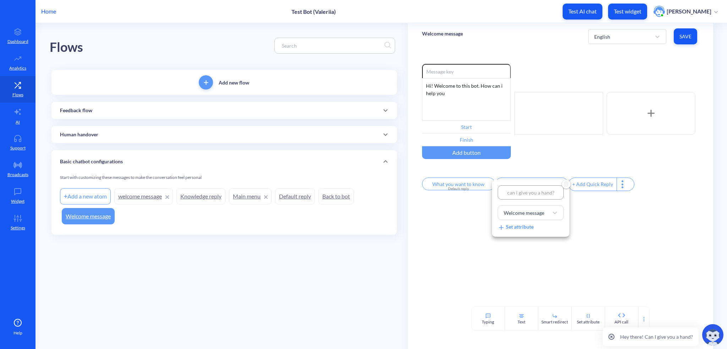
click at [532, 186] on input "can i give you a hand?" at bounding box center [531, 192] width 66 height 14
click at [571, 157] on div at bounding box center [363, 174] width 727 height 349
click at [530, 187] on input "can i give you a hand?" at bounding box center [531, 184] width 73 height 13
click at [530, 187] on input "can i give you a hand?" at bounding box center [531, 192] width 66 height 14
click at [527, 212] on div "Welcome message" at bounding box center [524, 212] width 40 height 7
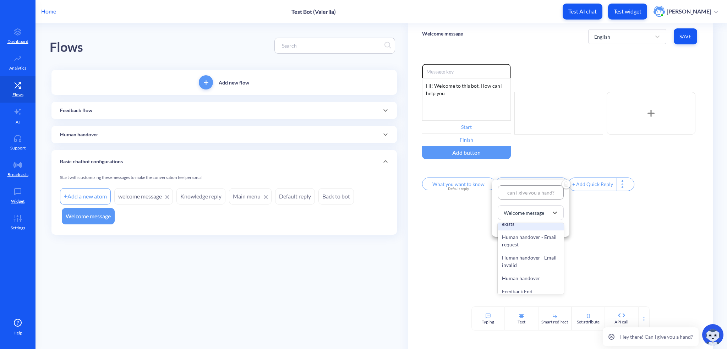
scroll to position [178, 0]
click at [544, 262] on div "Human handover" at bounding box center [531, 261] width 66 height 13
click at [486, 186] on div at bounding box center [363, 174] width 727 height 349
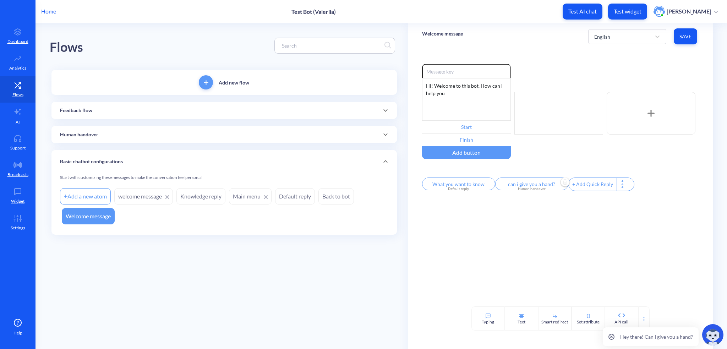
click at [473, 186] on input "What you want to know" at bounding box center [458, 184] width 73 height 13
click at [471, 216] on div "Default reply" at bounding box center [452, 212] width 48 height 13
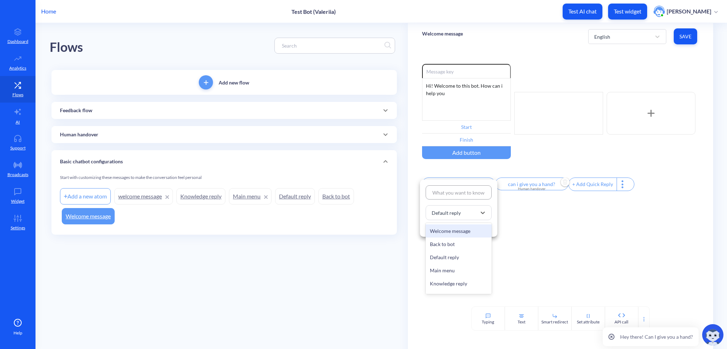
click at [607, 266] on div at bounding box center [363, 174] width 727 height 349
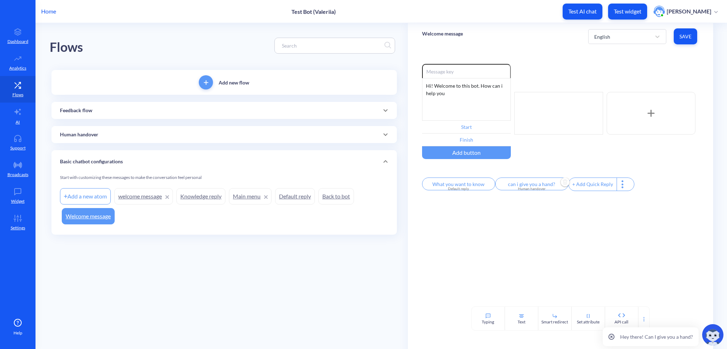
click at [680, 28] on div "English Save" at bounding box center [643, 37] width 111 height 20
click at [680, 35] on span "Save" at bounding box center [686, 36] width 12 height 7
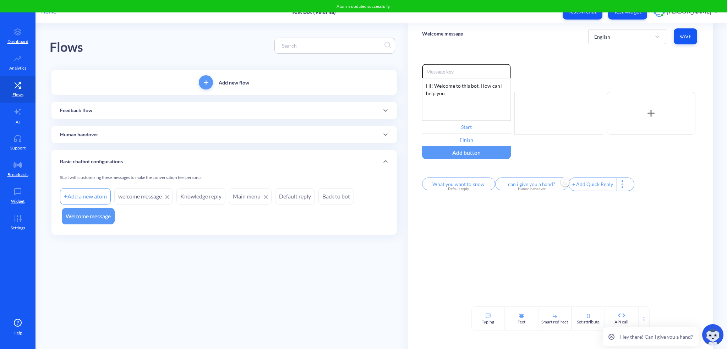
click at [13, 23] on link "Dashboard" at bounding box center [18, 36] width 36 height 27
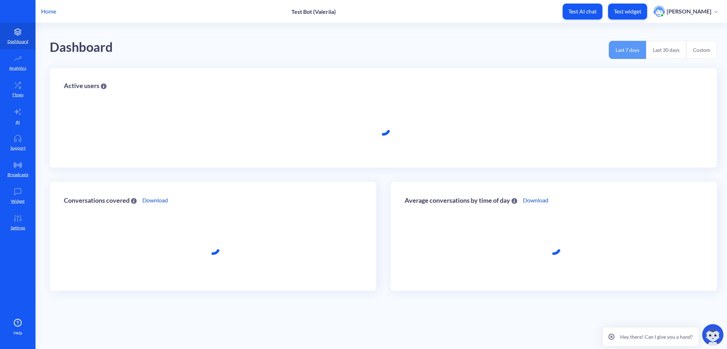
click at [14, 38] on link "Dashboard" at bounding box center [18, 36] width 36 height 27
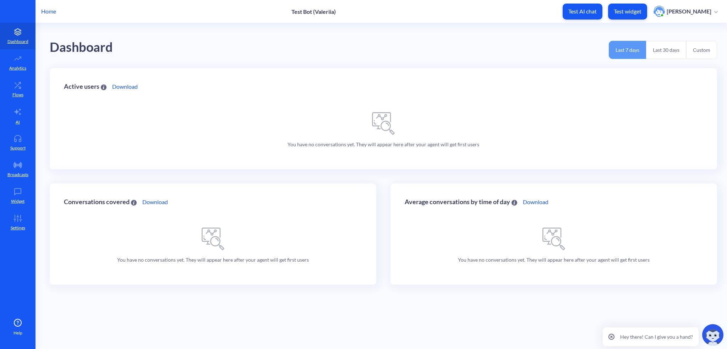
click at [20, 93] on p "Flows" at bounding box center [17, 95] width 11 height 6
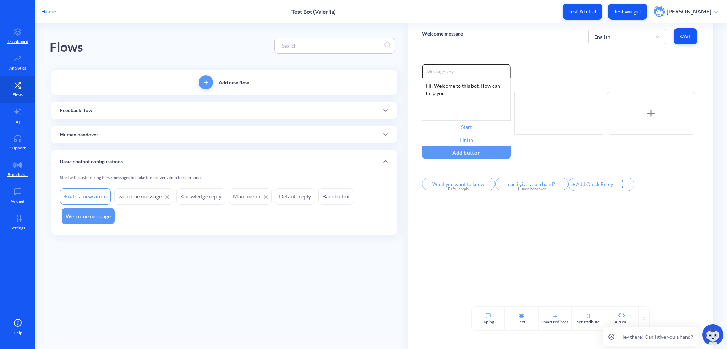
click at [23, 195] on link "Widget" at bounding box center [18, 196] width 36 height 27
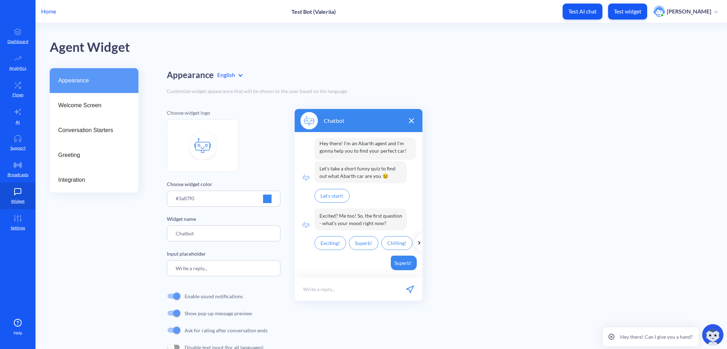
click at [100, 102] on span "Welcome Screen" at bounding box center [91, 105] width 66 height 9
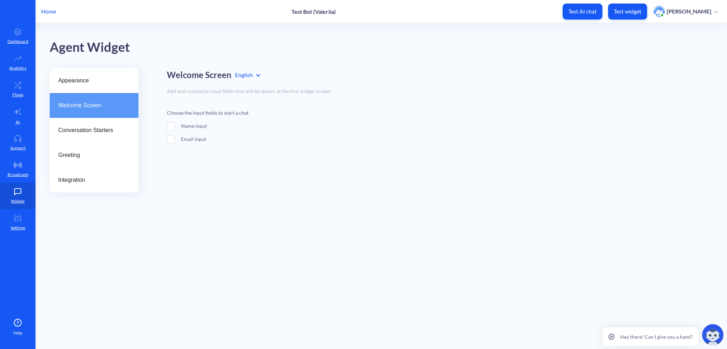
click at [111, 81] on span "Appearance" at bounding box center [91, 80] width 66 height 9
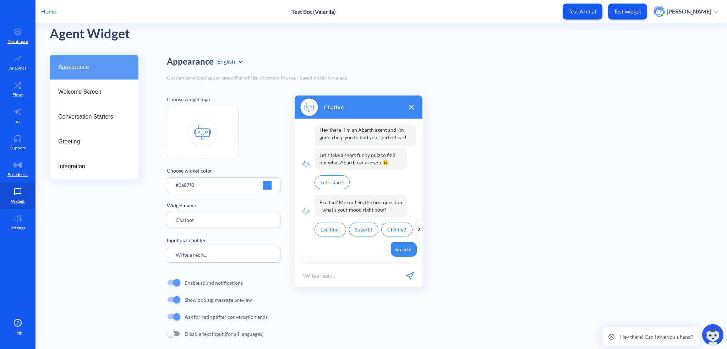
scroll to position [21, 0]
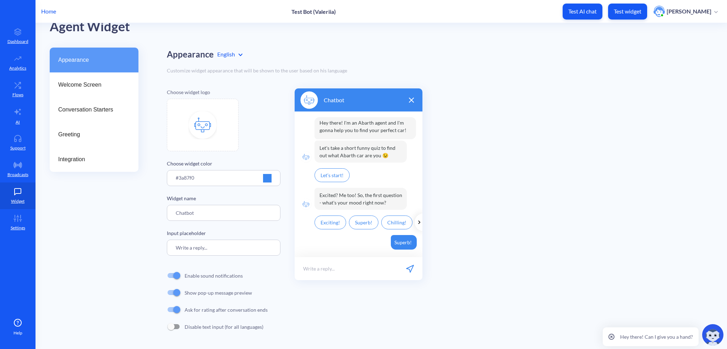
click at [23, 30] on icon at bounding box center [18, 31] width 14 height 7
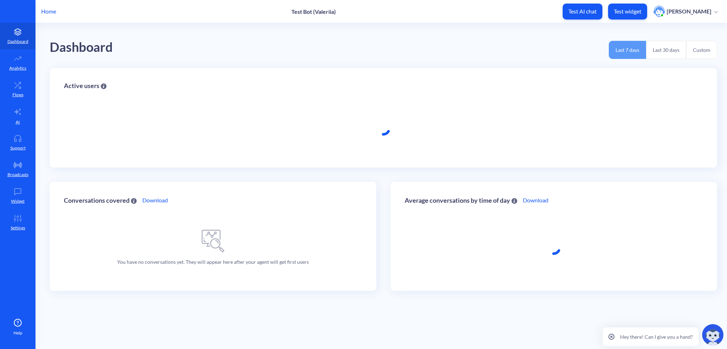
click at [17, 112] on icon at bounding box center [17, 112] width 7 height 6
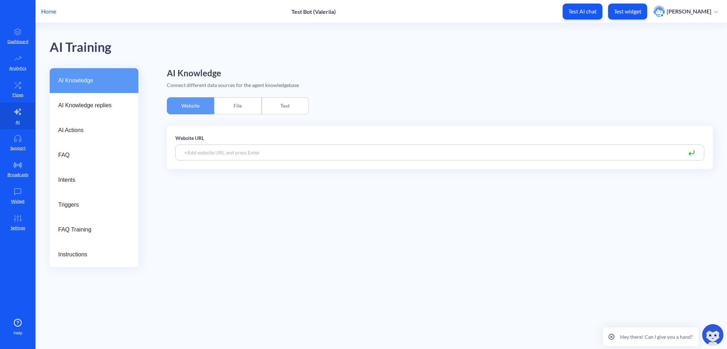
click at [14, 89] on link "Flows" at bounding box center [18, 89] width 36 height 27
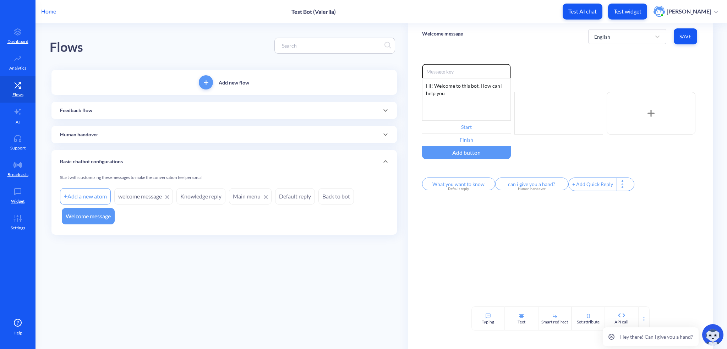
click at [141, 196] on link "welcome message" at bounding box center [143, 196] width 59 height 16
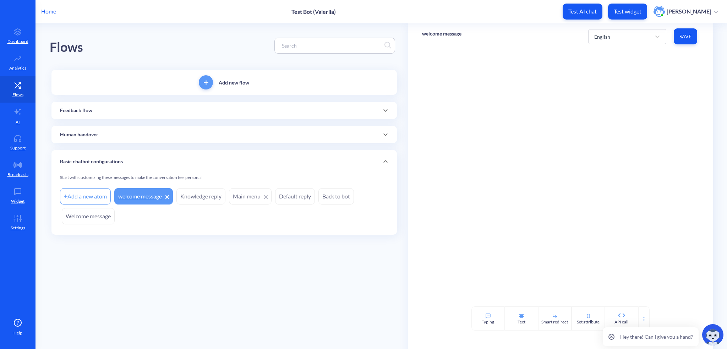
click at [145, 195] on link "welcome message" at bounding box center [143, 196] width 59 height 16
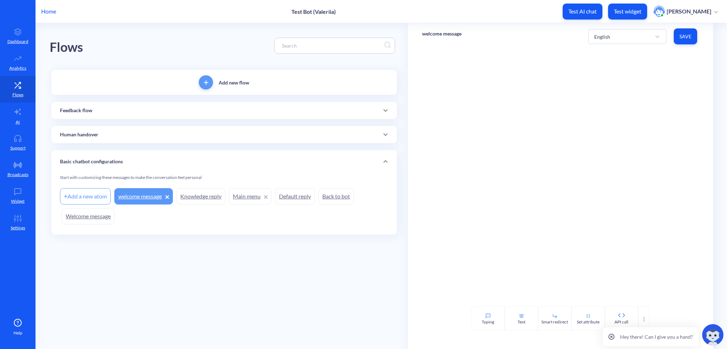
click at [145, 195] on link "welcome message" at bounding box center [143, 196] width 59 height 16
click at [143, 196] on link "welcome message" at bounding box center [143, 196] width 59 height 16
click at [98, 191] on div "Add a new atom" at bounding box center [85, 196] width 51 height 16
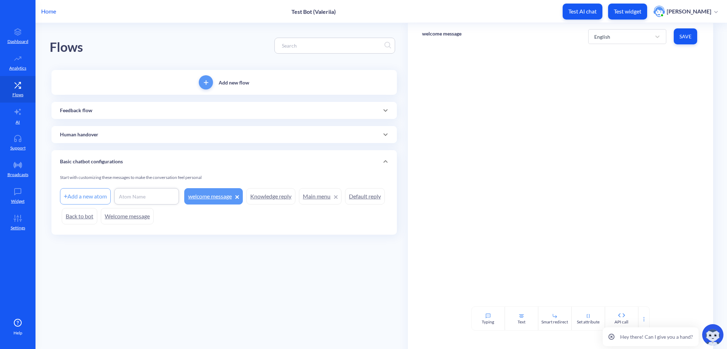
click at [278, 195] on div "Add a new atom welcome message Knowledge reply Main menu Default reply Back to …" at bounding box center [224, 206] width 328 height 40
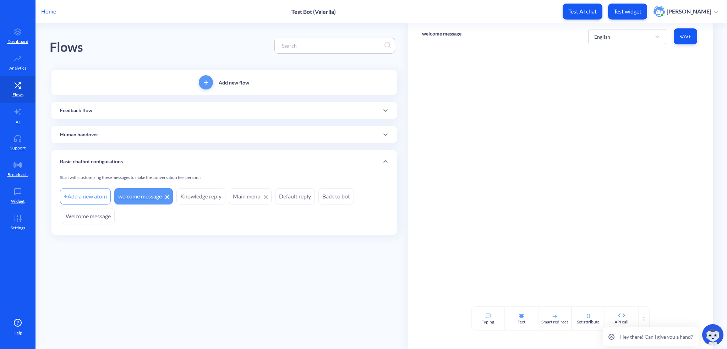
click at [238, 194] on link "Main menu" at bounding box center [250, 196] width 43 height 16
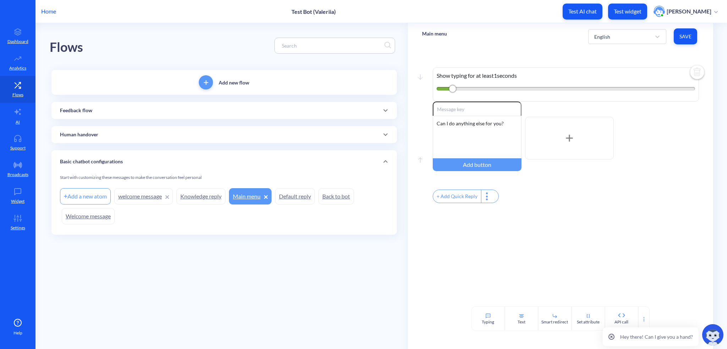
click at [195, 195] on link "Knowledge reply" at bounding box center [200, 196] width 49 height 16
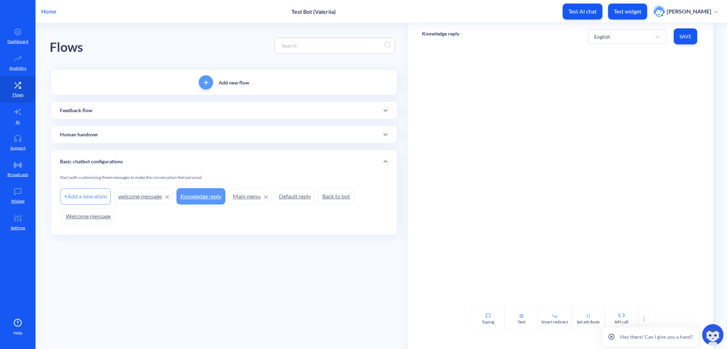
click at [140, 197] on link "welcome message" at bounding box center [143, 196] width 59 height 16
click at [170, 196] on link "welcome message" at bounding box center [143, 196] width 59 height 16
click at [168, 195] on icon at bounding box center [167, 197] width 4 height 4
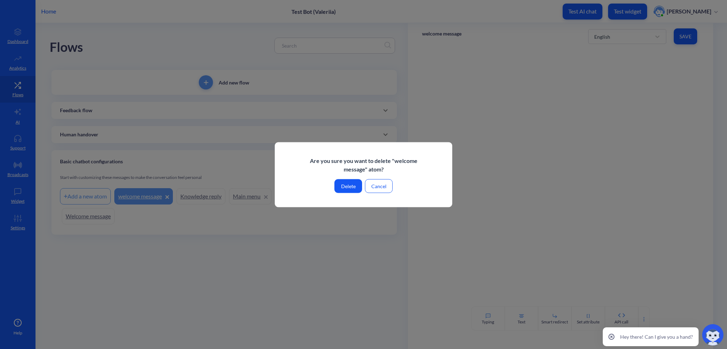
click at [348, 185] on button "Delete" at bounding box center [349, 186] width 28 height 14
click at [347, 186] on button "Delete" at bounding box center [349, 186] width 28 height 14
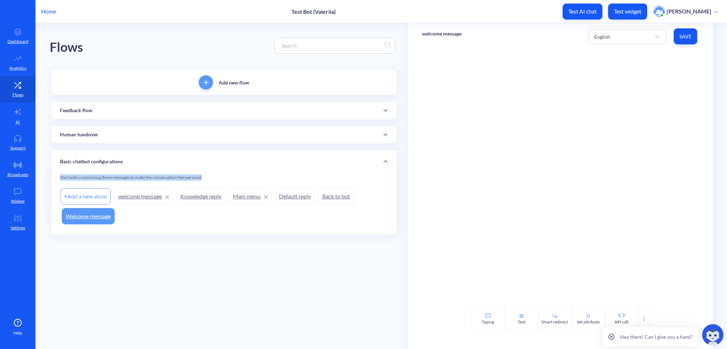
click at [347, 186] on div "Start with customizing these messages to make the conversation feel personal" at bounding box center [224, 180] width 328 height 12
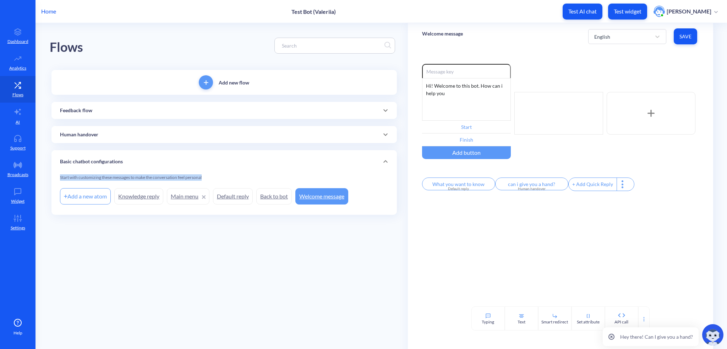
click at [341, 166] on div "Basic chatbot configurations" at bounding box center [224, 161] width 346 height 23
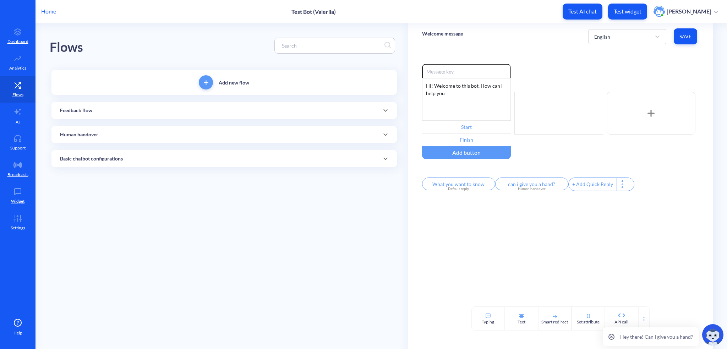
click at [309, 158] on div "Basic chatbot configurations" at bounding box center [224, 158] width 328 height 7
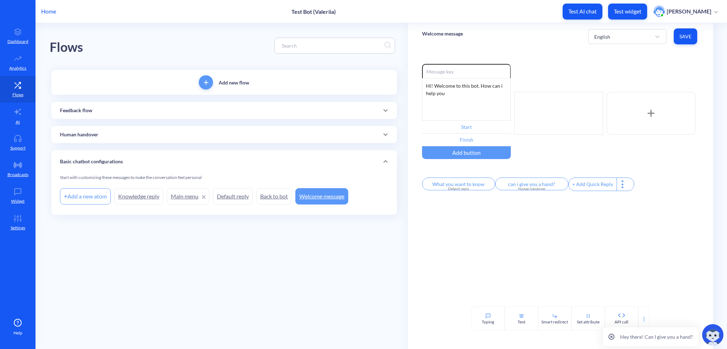
click at [89, 241] on main "Flows Add new flow Feedback flow Add a new atom Feedback Score (Start) Feedback…" at bounding box center [382, 186] width 692 height 326
click at [328, 196] on link "Welcome message" at bounding box center [321, 196] width 53 height 16
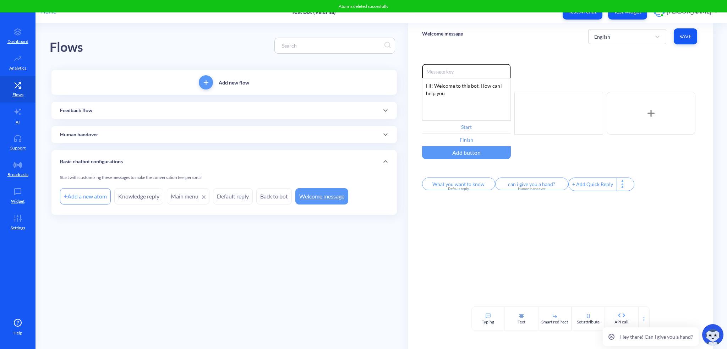
click at [440, 93] on div "Hi! Welcome to this bot. How can i help you" at bounding box center [466, 99] width 89 height 43
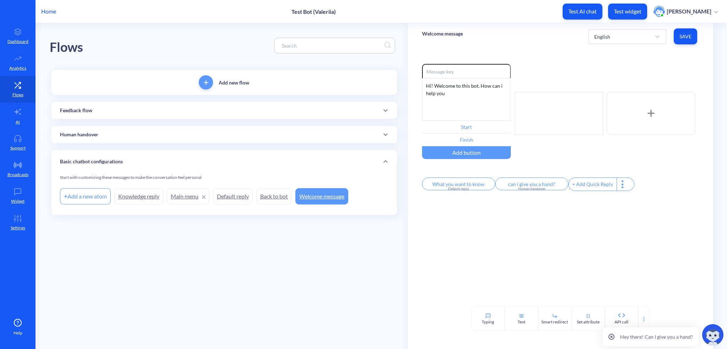
click at [645, 313] on div at bounding box center [643, 318] width 11 height 24
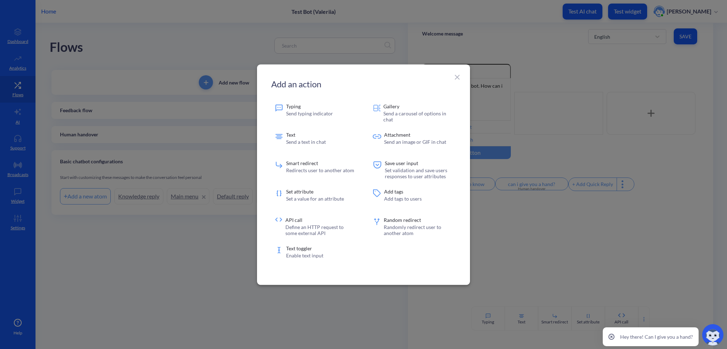
click at [412, 105] on p "Gallery" at bounding box center [418, 106] width 69 height 5
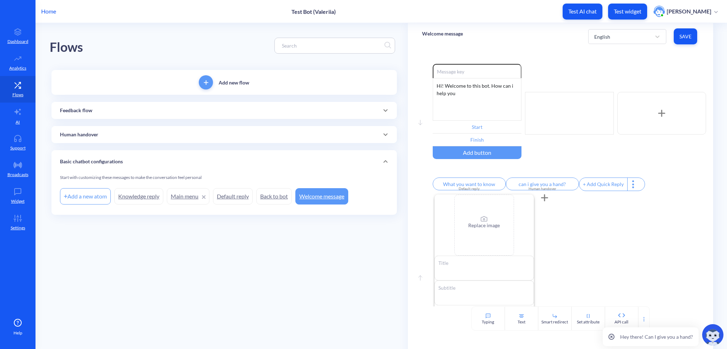
click at [470, 223] on div "Replace image" at bounding box center [484, 228] width 32 height 25
type input "C:\fakepath\mckayla-crump-EzpVvIrL-Xw-unsplash.jpg"
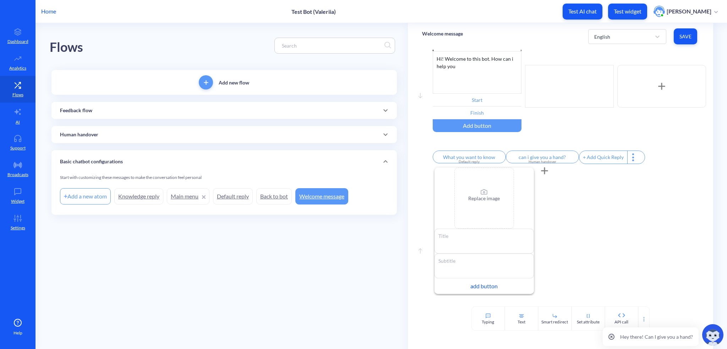
scroll to position [51, 0]
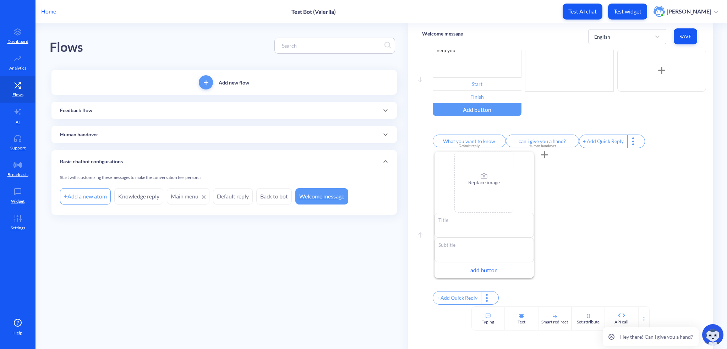
click at [474, 179] on p "Replace image" at bounding box center [484, 182] width 32 height 7
type input "C:\fakepath\mckayla-crump-EzpVvIrL-Xw-unsplash.jpg"
click at [591, 235] on div "Enable reactions add button" at bounding box center [566, 215] width 266 height 130
click at [619, 218] on div "Enable reactions add button" at bounding box center [566, 215] width 266 height 130
click at [318, 196] on link "Welcome message" at bounding box center [321, 196] width 53 height 16
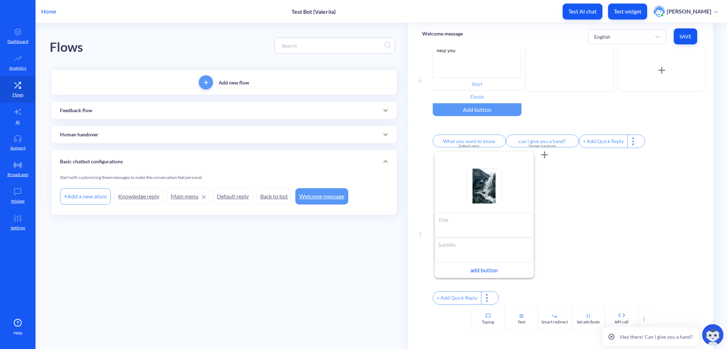
click at [701, 35] on div "Welcome message English Save" at bounding box center [560, 36] width 305 height 27
click at [689, 35] on span "Save" at bounding box center [686, 36] width 12 height 7
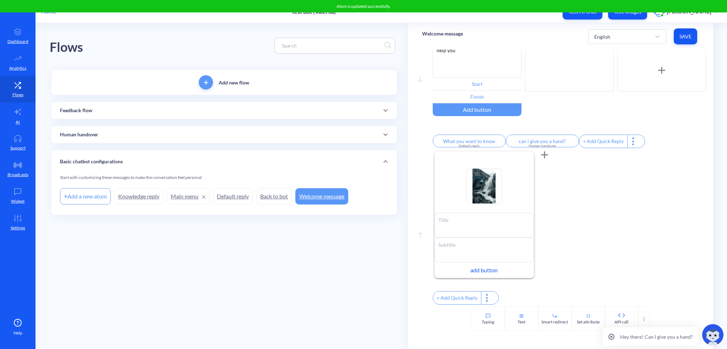
click at [25, 144] on link "Support" at bounding box center [18, 142] width 36 height 27
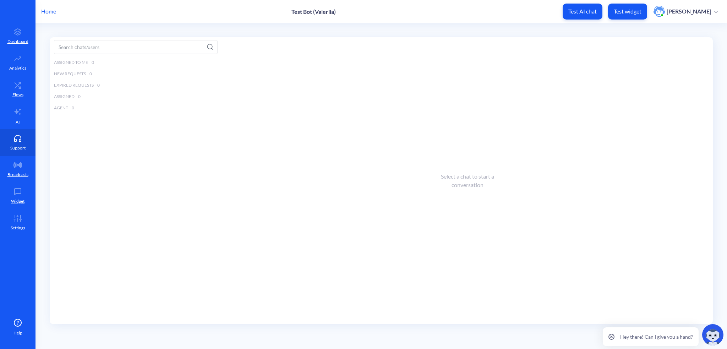
click at [24, 115] on link "AI" at bounding box center [18, 116] width 36 height 27
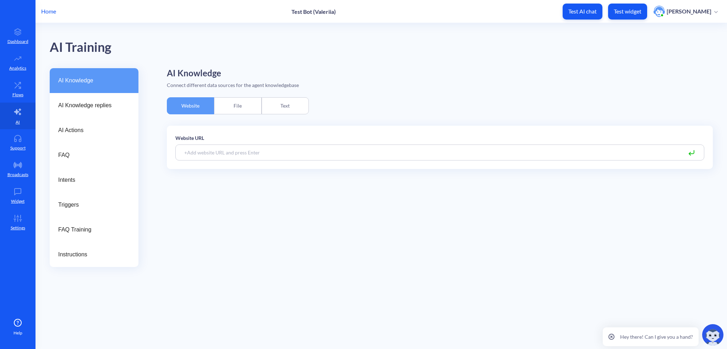
click at [227, 108] on div "File" at bounding box center [237, 105] width 47 height 17
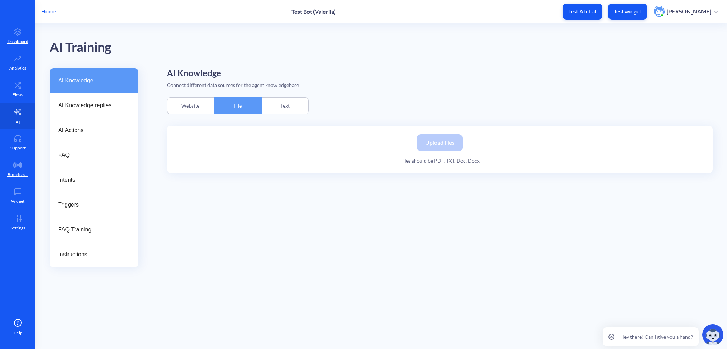
click at [295, 100] on div "Text" at bounding box center [285, 105] width 47 height 17
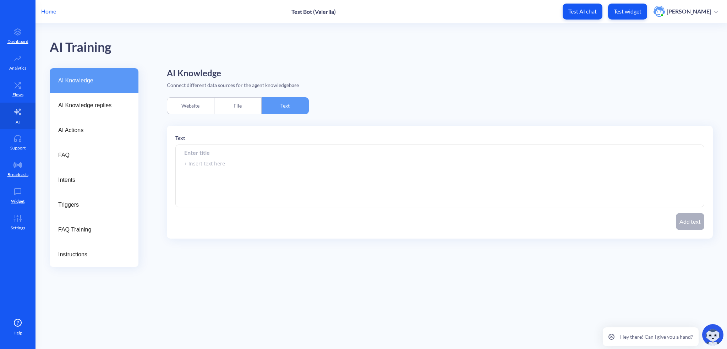
click at [197, 104] on div "Website" at bounding box center [190, 105] width 47 height 17
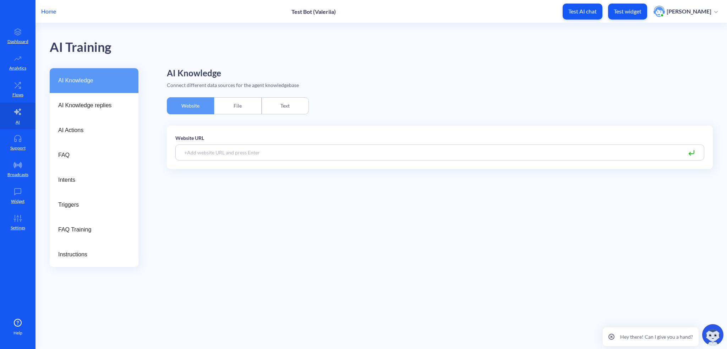
click at [21, 225] on p "Settings" at bounding box center [18, 228] width 15 height 6
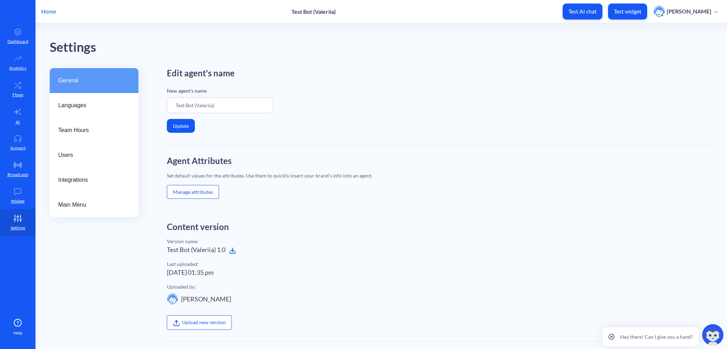
click at [21, 191] on icon at bounding box center [18, 192] width 6 height 6
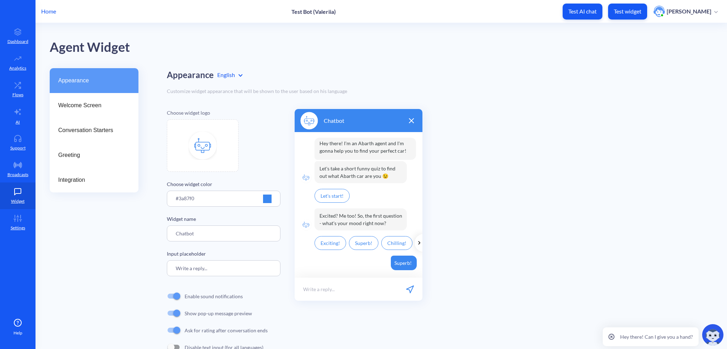
click at [21, 30] on icon at bounding box center [18, 31] width 14 height 7
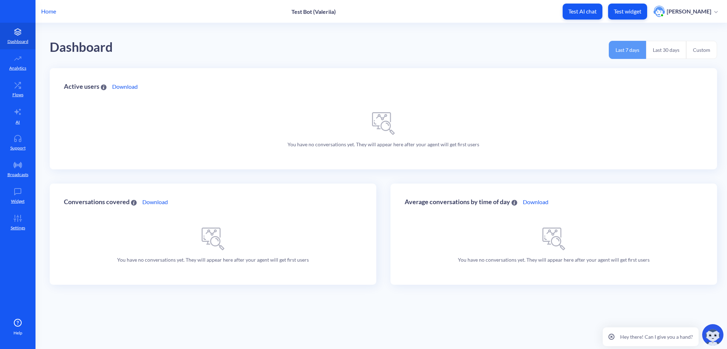
click at [25, 66] on p "Analytics" at bounding box center [17, 68] width 17 height 6
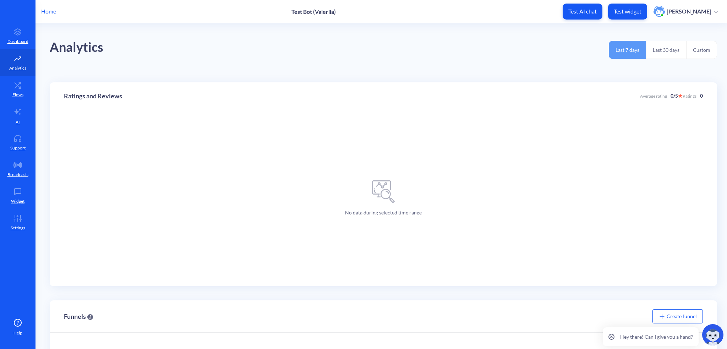
click at [19, 89] on link "Flows" at bounding box center [18, 89] width 36 height 27
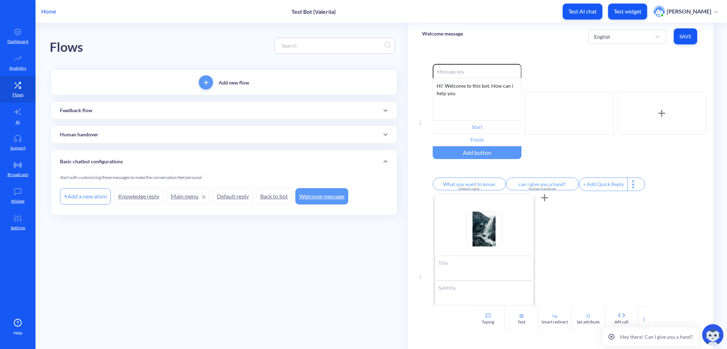
click at [592, 11] on p "Test AI chat" at bounding box center [583, 11] width 28 height 7
click at [471, 76] on input at bounding box center [477, 71] width 89 height 14
drag, startPoint x: 440, startPoint y: 71, endPoint x: 432, endPoint y: 70, distance: 8.2
click at [432, 70] on div "Move down Enable reactions hello Hi! Welcome to this bot. How can i help you St…" at bounding box center [560, 128] width 277 height 129
type input "hello"
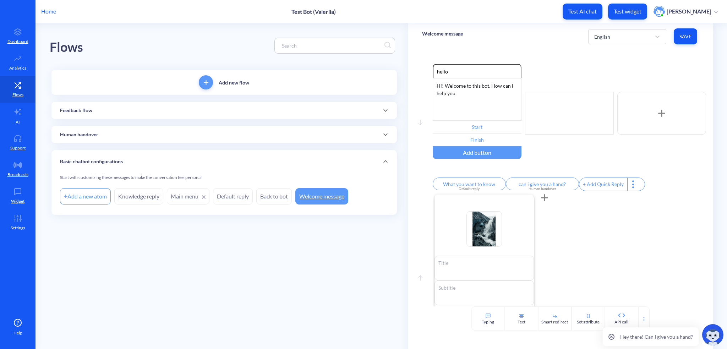
drag, startPoint x: 419, startPoint y: 124, endPoint x: 423, endPoint y: 121, distance: 5.3
click at [423, 121] on div "Move down" at bounding box center [420, 128] width 11 height 28
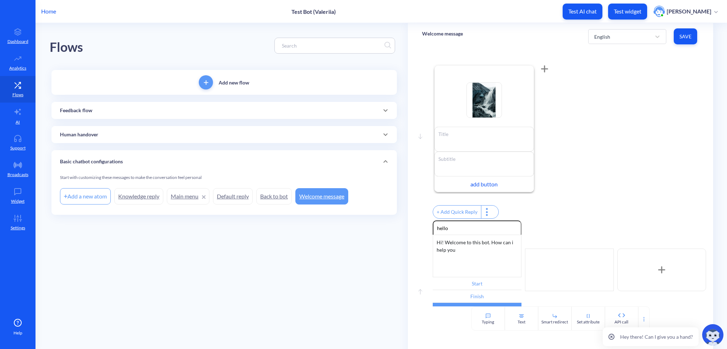
click at [420, 292] on div "Move up" at bounding box center [420, 285] width 11 height 32
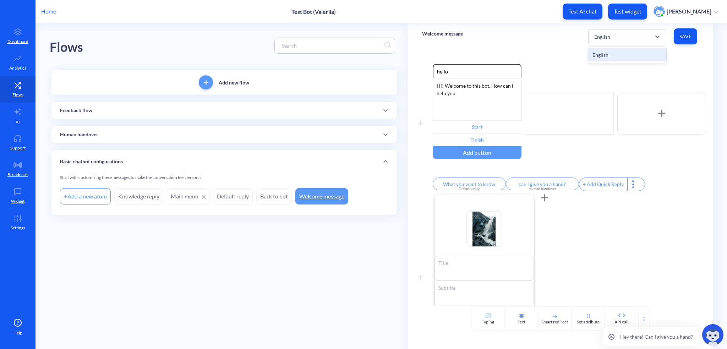
click at [654, 36] on icon at bounding box center [657, 36] width 7 height 7
click at [0, 0] on button "Delete" at bounding box center [0, 0] width 0 height 0
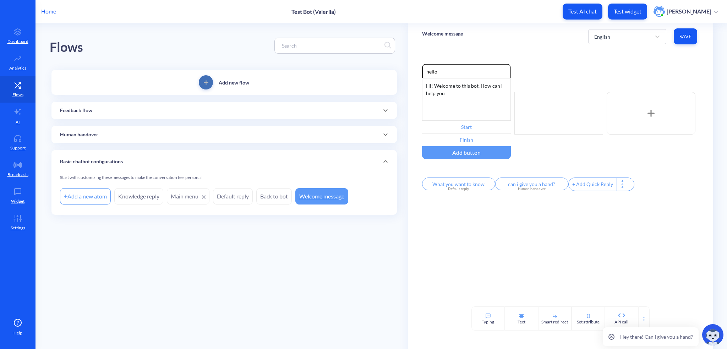
click at [210, 82] on span "add" at bounding box center [206, 82] width 14 height 5
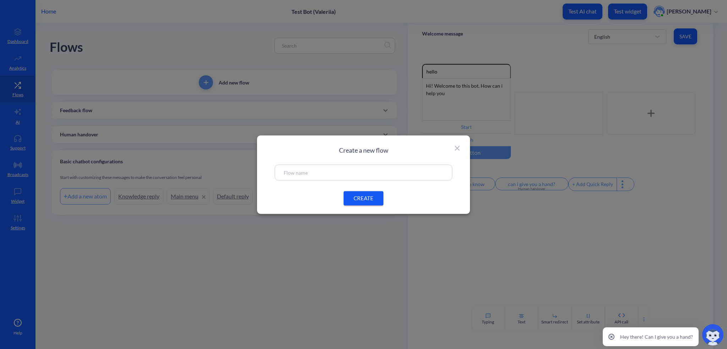
click at [368, 176] on div at bounding box center [364, 172] width 178 height 16
click at [360, 170] on input "text" at bounding box center [364, 172] width 160 height 8
type input "ending flow"
click at [359, 197] on span "CREATE" at bounding box center [363, 198] width 23 height 7
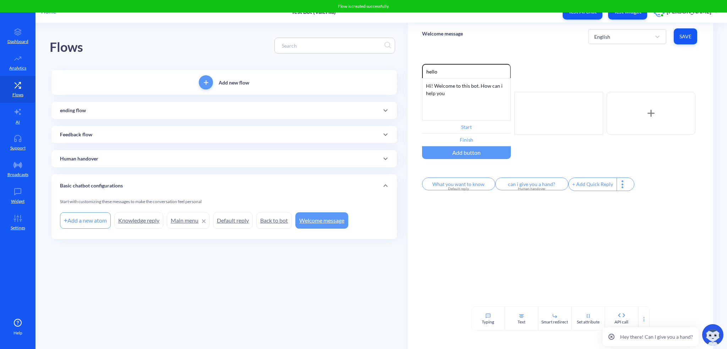
click at [104, 105] on div "ending flow" at bounding box center [224, 110] width 346 height 17
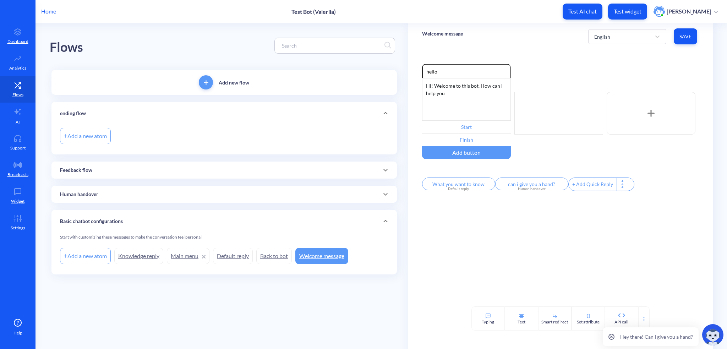
click at [102, 131] on div "Add a new atom" at bounding box center [85, 136] width 51 height 16
type input "ending"
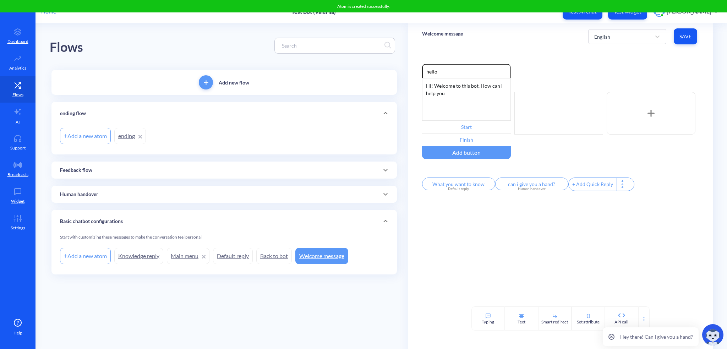
click at [456, 83] on div "Hi! Welcome to this bot. How can i help you" at bounding box center [466, 99] width 89 height 43
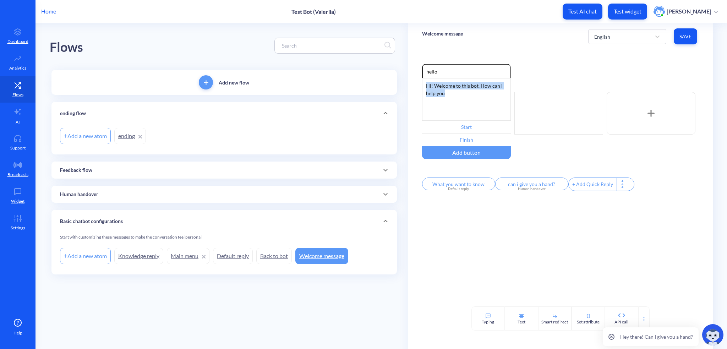
drag, startPoint x: 458, startPoint y: 97, endPoint x: 397, endPoint y: 81, distance: 63.1
click at [397, 81] on div "Flows Add new flow ending flow Add a new atom ending Feedback flow Add a new at…" at bounding box center [389, 160] width 678 height 274
click at [124, 137] on link "ending" at bounding box center [130, 136] width 32 height 16
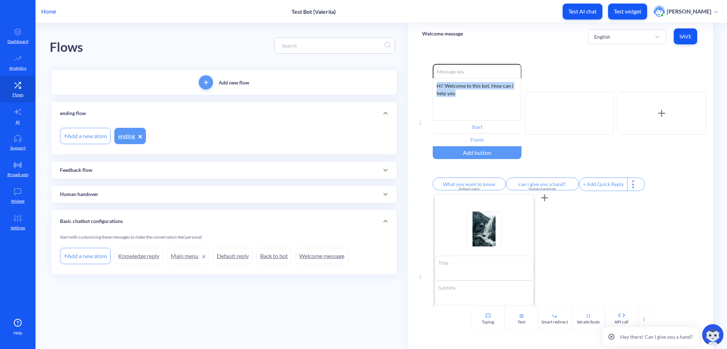
click at [123, 134] on link "ending" at bounding box center [130, 136] width 32 height 16
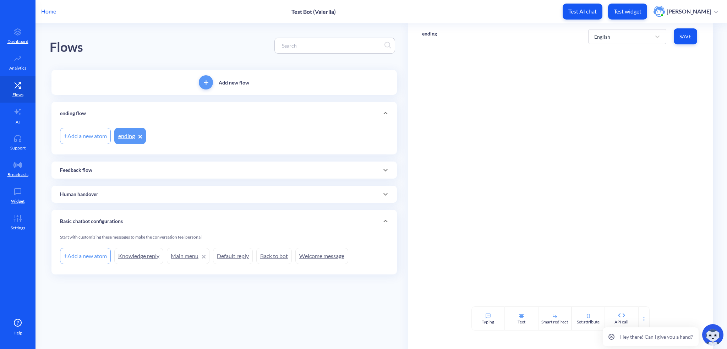
click at [469, 98] on div at bounding box center [560, 178] width 305 height 257
click at [517, 318] on div "Text" at bounding box center [521, 318] width 33 height 24
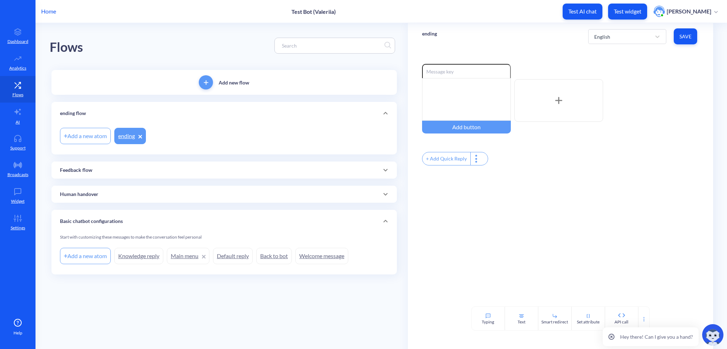
click at [434, 92] on div at bounding box center [466, 99] width 89 height 43
click at [328, 261] on link "Welcome message" at bounding box center [321, 256] width 53 height 16
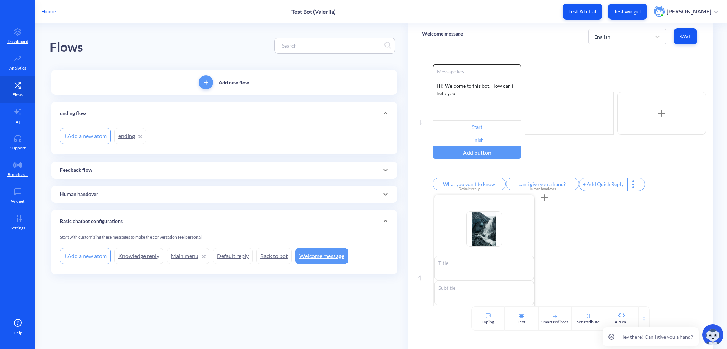
click at [118, 132] on link "ending" at bounding box center [130, 136] width 32 height 16
click at [121, 135] on link "ending" at bounding box center [130, 136] width 32 height 16
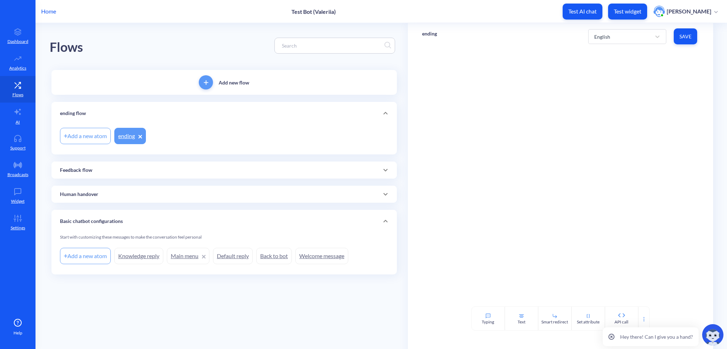
click at [524, 315] on icon at bounding box center [522, 316] width 6 height 6
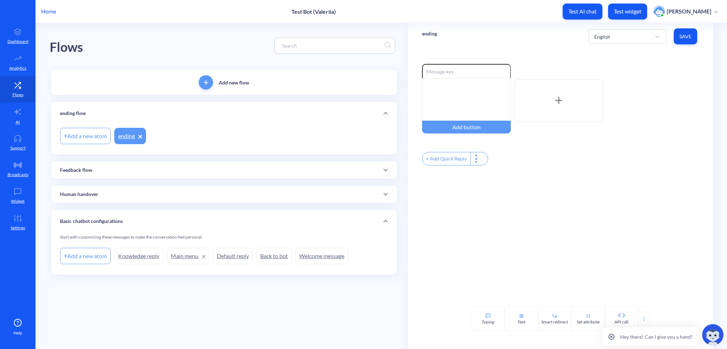
click at [464, 92] on div at bounding box center [466, 99] width 89 height 43
click at [687, 37] on span "Save" at bounding box center [686, 36] width 12 height 7
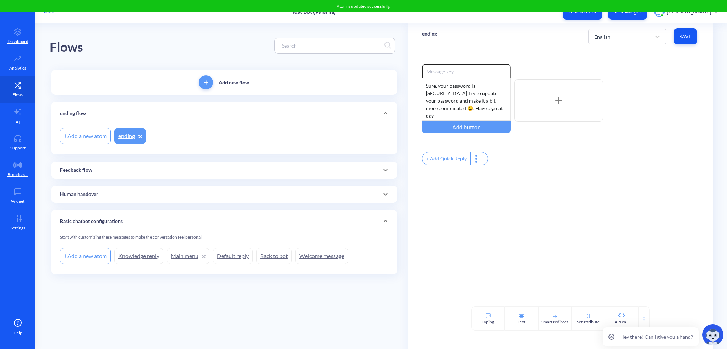
click at [327, 254] on link "Welcome message" at bounding box center [321, 256] width 53 height 16
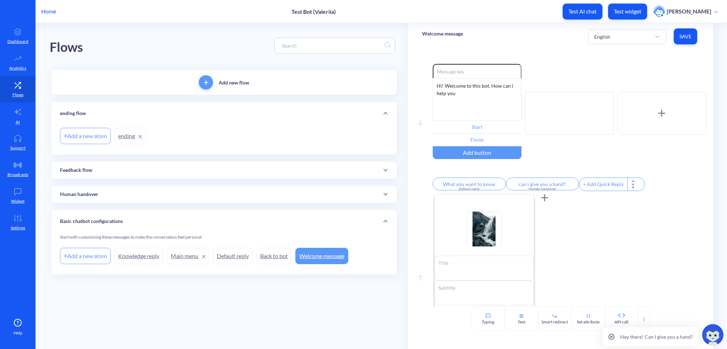
click at [0, 0] on icon "Delete" at bounding box center [0, 0] width 0 height 0
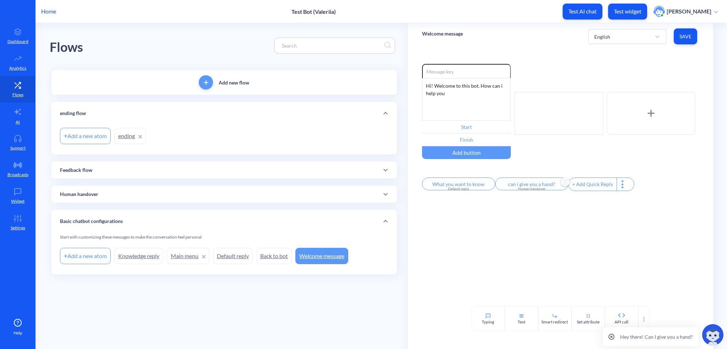
click at [561, 185] on img "Delete" at bounding box center [565, 182] width 11 height 11
click at [478, 186] on input "What you want to know" at bounding box center [458, 184] width 73 height 13
click at [489, 186] on img "Delete" at bounding box center [494, 184] width 11 height 11
drag, startPoint x: 448, startPoint y: 97, endPoint x: 421, endPoint y: 80, distance: 31.9
click at [421, 80] on div "Enable reactions Hi! Welcome to this bot. How can i help you Start Finish Add b…" at bounding box center [560, 178] width 305 height 257
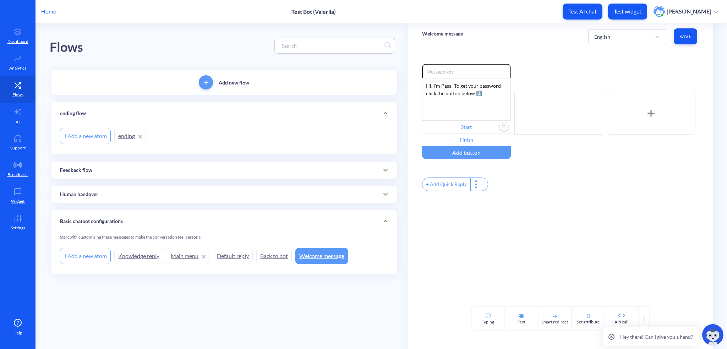
click at [471, 125] on input "Start" at bounding box center [466, 127] width 89 height 13
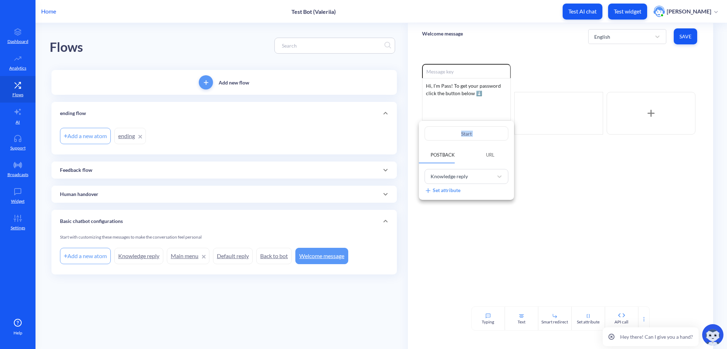
click at [471, 125] on div "Start Postback URL Knowledge reply Set attribute" at bounding box center [466, 160] width 95 height 79
click at [479, 134] on input "Start" at bounding box center [467, 133] width 84 height 14
type input "Star"
type input "Sta"
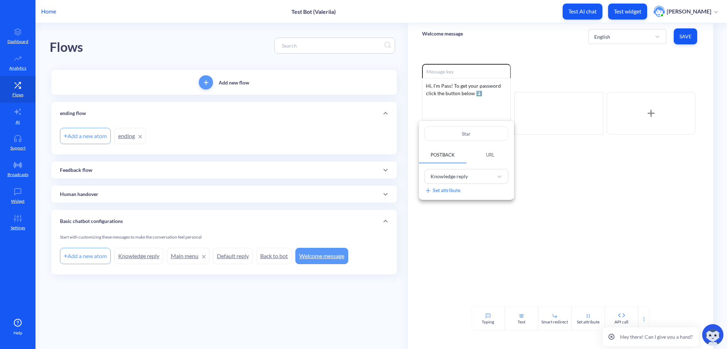
type input "Sta"
type input "St"
type input "S"
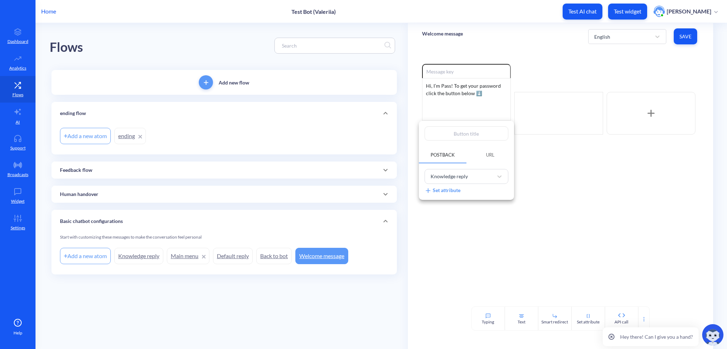
type input "s"
type input "sh"
type input "sho"
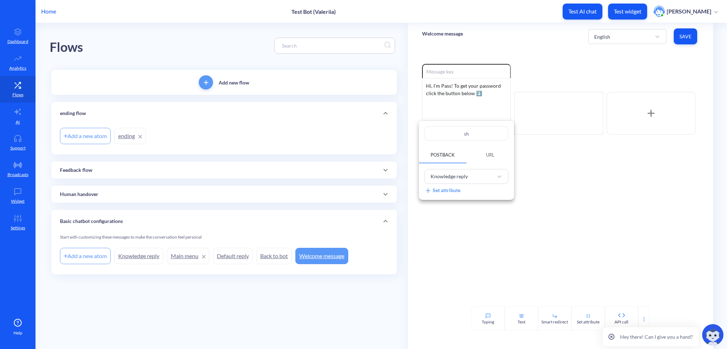
type input "sho"
type input "show"
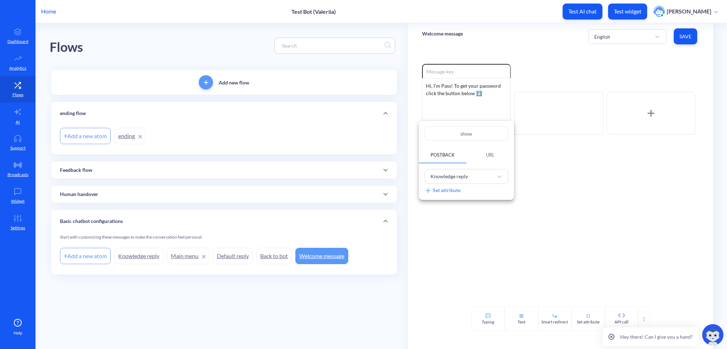
type input "show a"
type input "show a p"
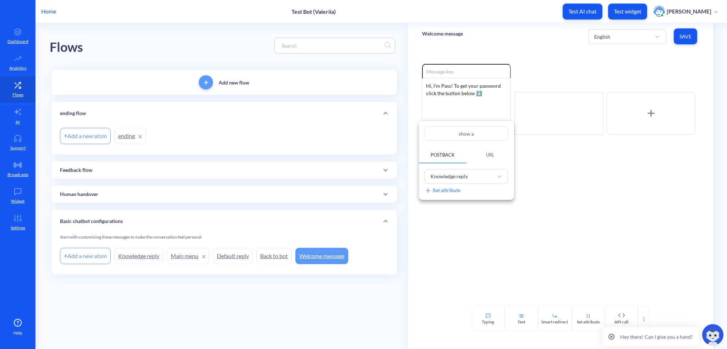
type input "show a p"
type input "show a pa"
type input "show a pas"
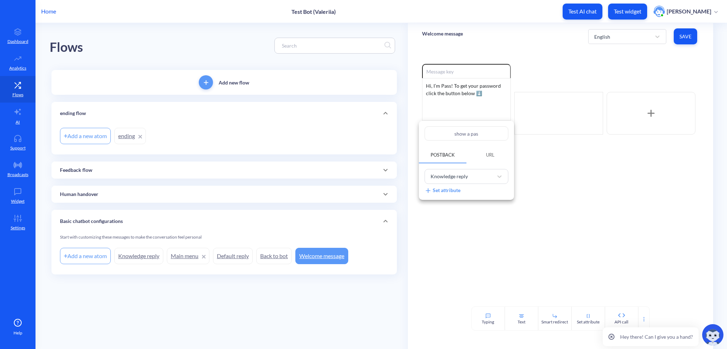
type input "show a pass"
type input "show a passw"
type input "show a passwo"
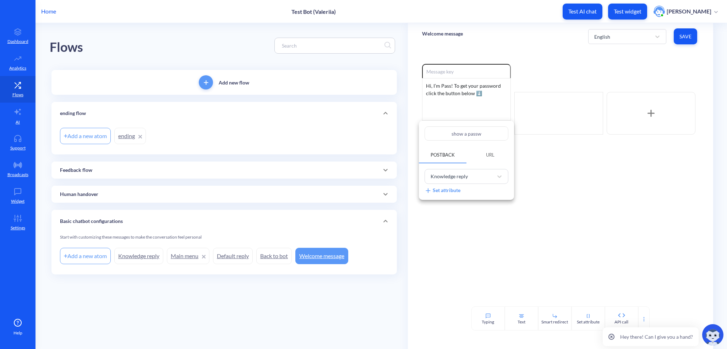
type input "show a passwo"
type input "show a passwor"
type input "show a password"
click at [483, 135] on input "show a password" at bounding box center [467, 133] width 84 height 14
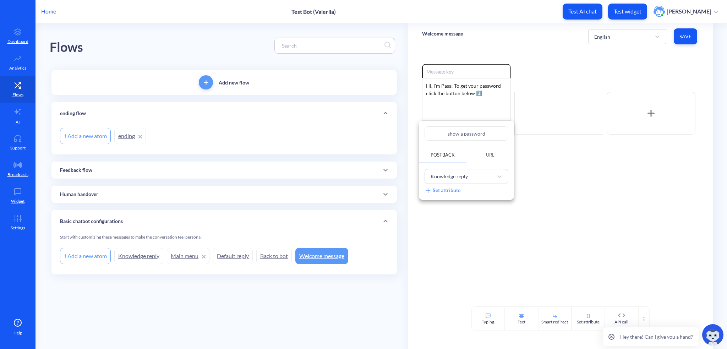
type input "show a password"
click at [452, 176] on div "Knowledge reply" at bounding box center [449, 176] width 37 height 7
click at [452, 246] on div "ending" at bounding box center [467, 250] width 84 height 13
click at [476, 213] on div at bounding box center [363, 174] width 727 height 349
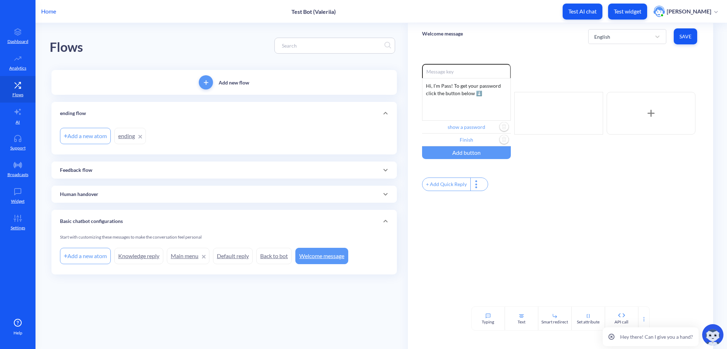
click at [505, 137] on img "Delete" at bounding box center [504, 140] width 11 height 11
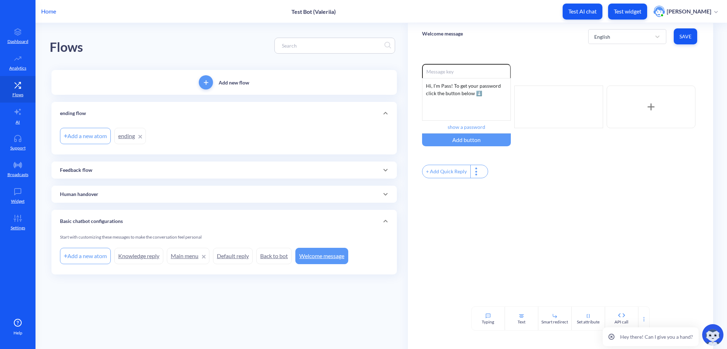
click at [683, 35] on span "Save" at bounding box center [686, 36] width 12 height 7
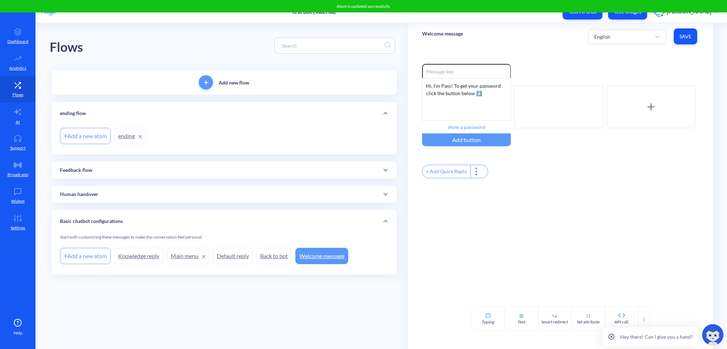
click at [51, 18] on div "Home Test Bot (Valeriia) Test AI chat Test widget Valeriia Priadko" at bounding box center [363, 11] width 727 height 23
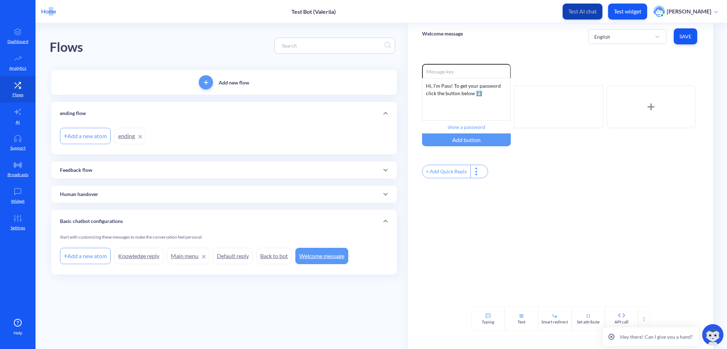
click at [591, 17] on button "Test AI chat" at bounding box center [583, 12] width 40 height 16
click at [633, 12] on p "Test widget" at bounding box center [628, 11] width 28 height 7
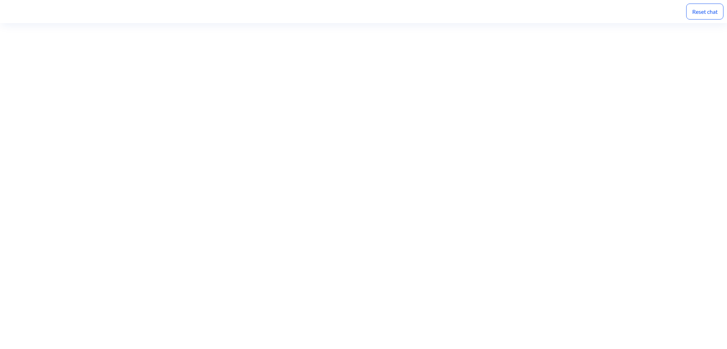
click at [713, 11] on div "Reset chat" at bounding box center [704, 12] width 37 height 16
